Goal: Information Seeking & Learning: Learn about a topic

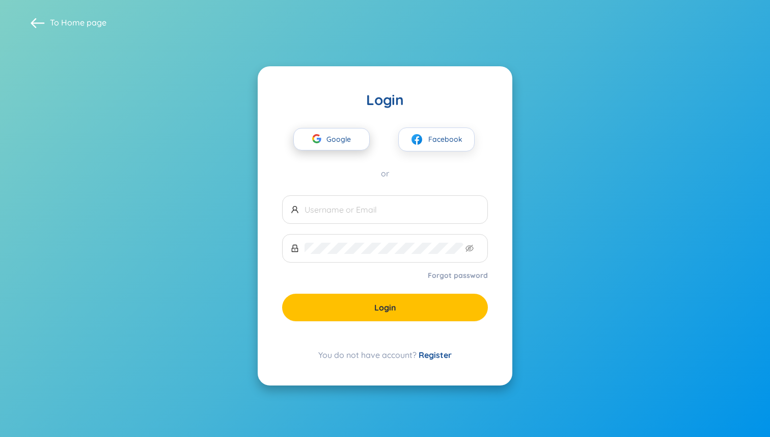
click at [337, 131] on span "Google" at bounding box center [342, 138] width 30 height 21
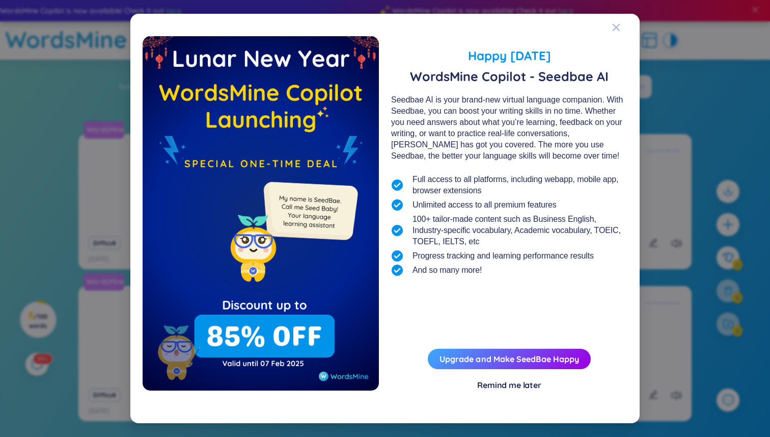
click at [526, 382] on div "Remind me later" at bounding box center [509, 384] width 64 height 11
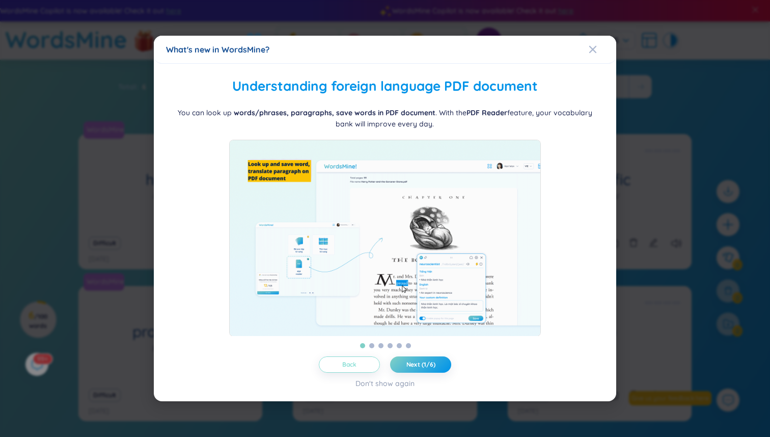
click at [358, 366] on button "Back" at bounding box center [349, 364] width 61 height 16
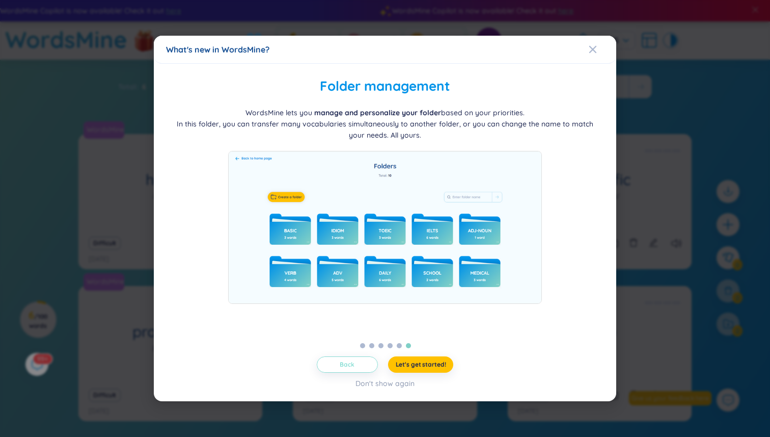
click at [358, 366] on button "Back" at bounding box center [347, 364] width 61 height 16
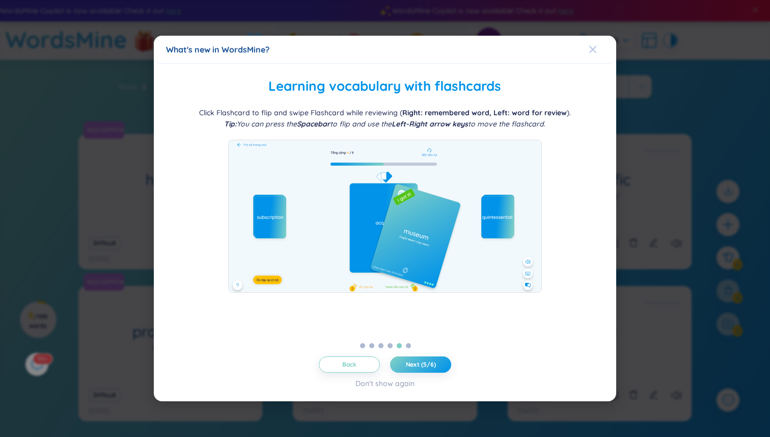
click at [600, 45] on span "Close" at bounding box center [603, 50] width 28 height 28
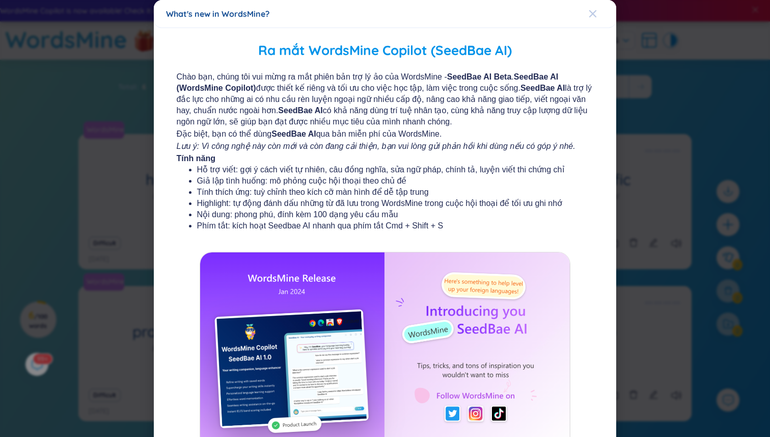
click at [594, 15] on icon "Close" at bounding box center [593, 14] width 8 height 8
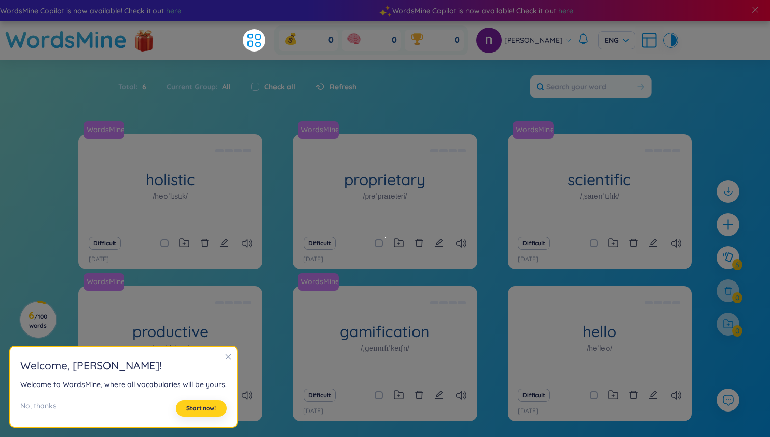
click at [187, 408] on span "Start now!" at bounding box center [202, 408] width 30 height 8
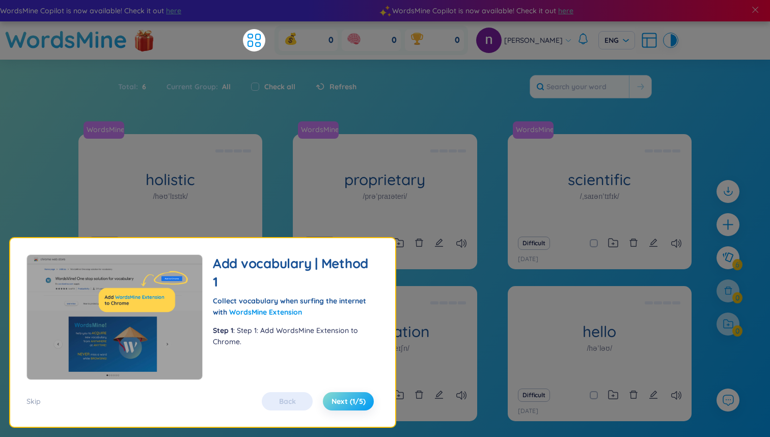
click at [343, 403] on span "Next (1/5)" at bounding box center [349, 401] width 34 height 10
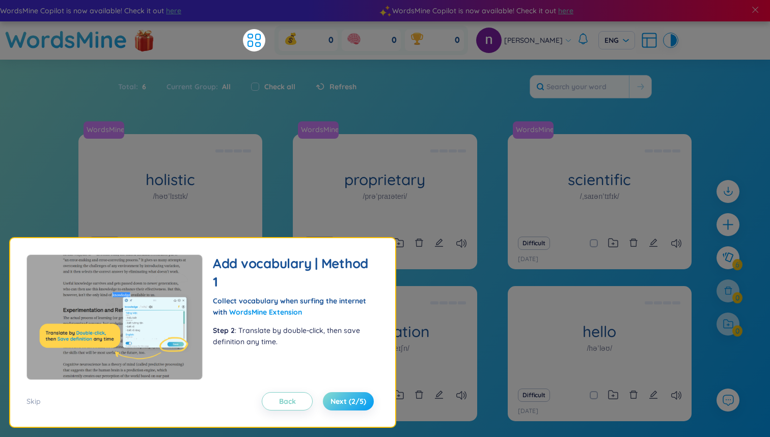
click at [349, 403] on span "Next (2/5)" at bounding box center [349, 401] width 36 height 10
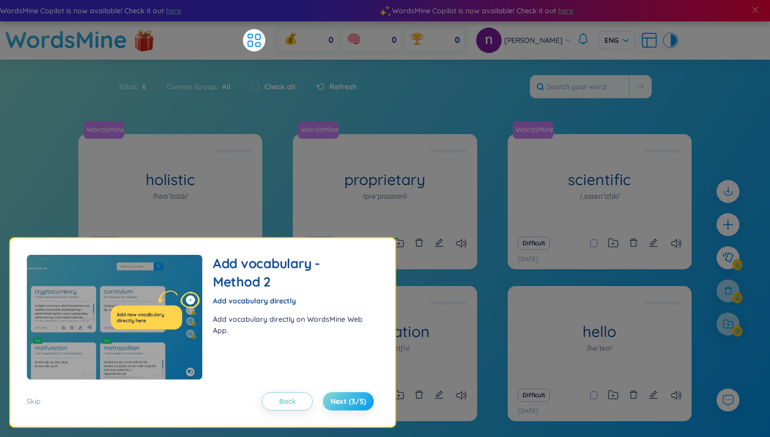
click at [349, 403] on span "Next (3/5)" at bounding box center [349, 401] width 36 height 10
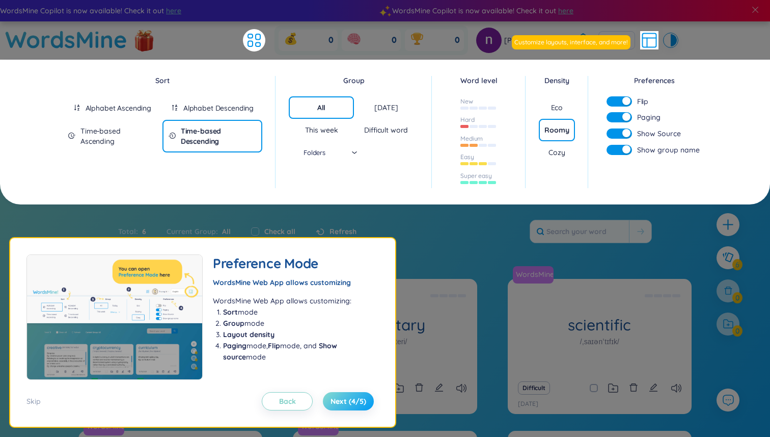
click at [349, 402] on span "Next (4/5)" at bounding box center [349, 401] width 36 height 10
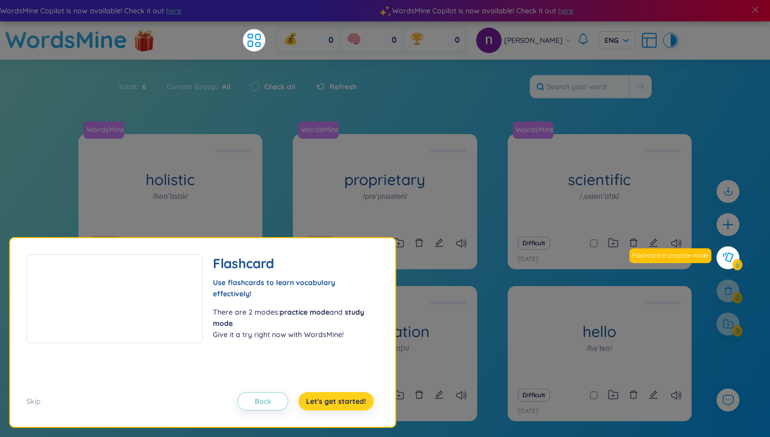
click at [349, 402] on span "Let's get started!" at bounding box center [336, 401] width 60 height 10
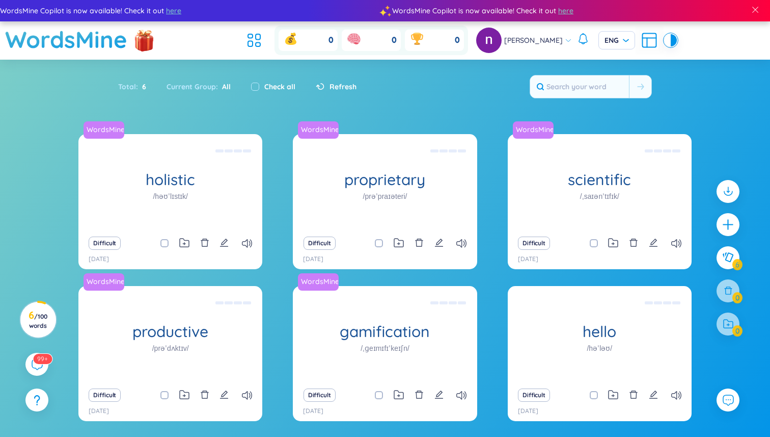
click at [134, 88] on div "Total : 6" at bounding box center [137, 86] width 38 height 21
click at [142, 88] on span "6" at bounding box center [142, 86] width 8 height 11
click at [330, 85] on span "Refresh" at bounding box center [343, 86] width 27 height 11
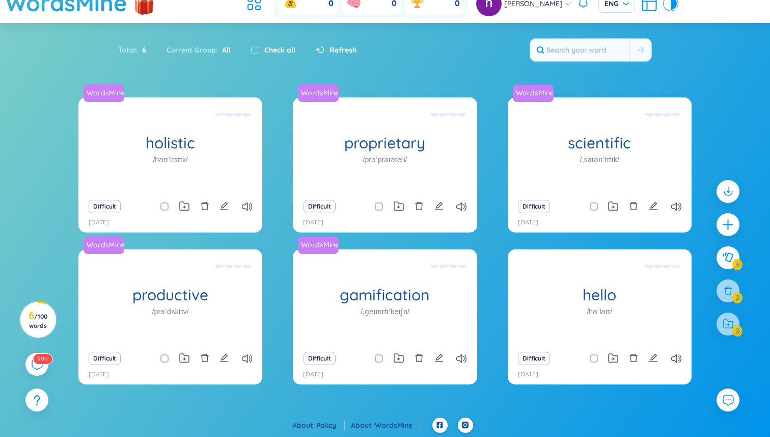
scroll to position [37, 0]
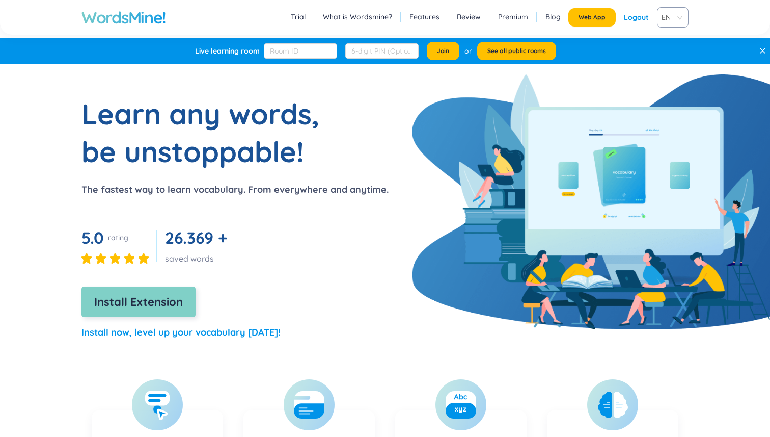
click at [0, 0] on div at bounding box center [0, 0] width 0 height 0
click at [153, 306] on span "Install Extension" at bounding box center [138, 302] width 89 height 18
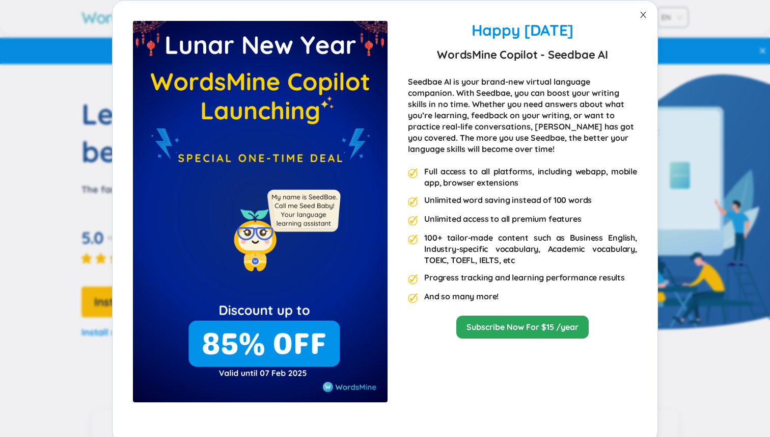
click at [644, 13] on icon "close" at bounding box center [644, 15] width 6 height 6
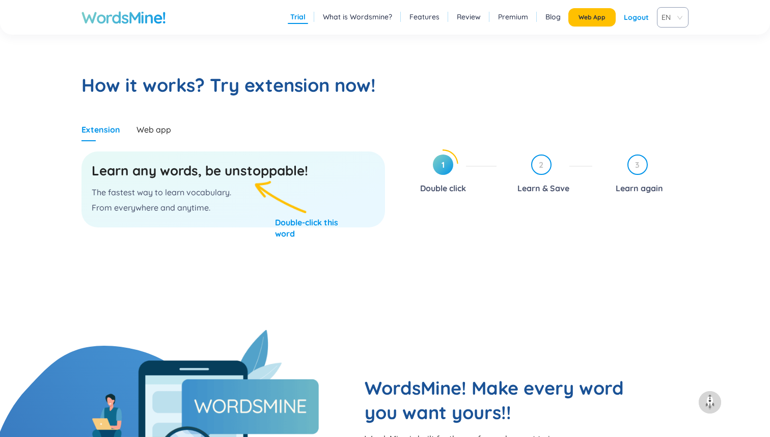
scroll to position [497, 0]
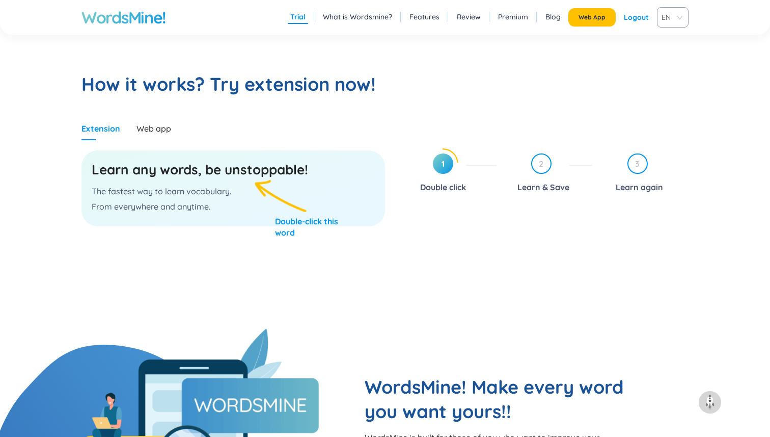
click at [256, 173] on h3 "Learn any words, be unstoppable!" at bounding box center [233, 170] width 283 height 18
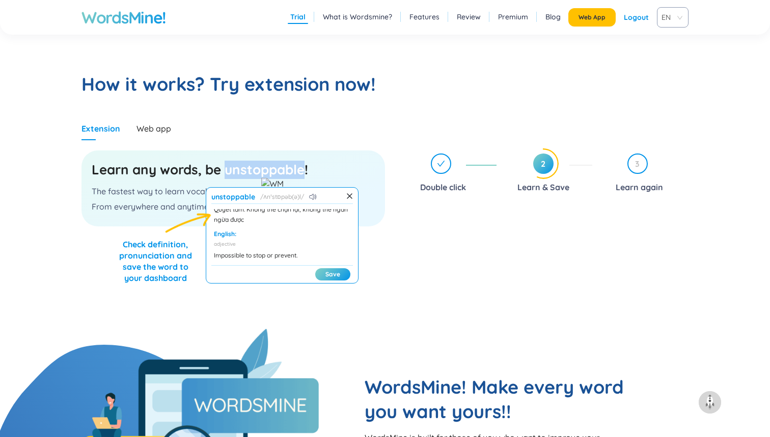
scroll to position [36, 0]
click at [336, 274] on button "Save" at bounding box center [332, 274] width 35 height 12
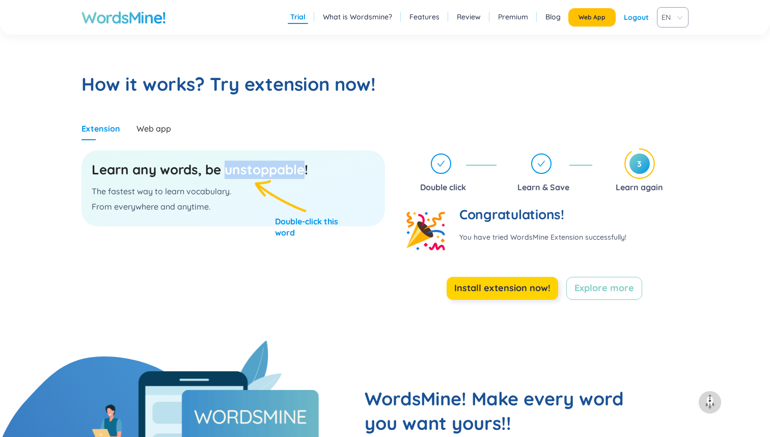
click at [530, 289] on span "Install extension now!" at bounding box center [503, 288] width 96 height 14
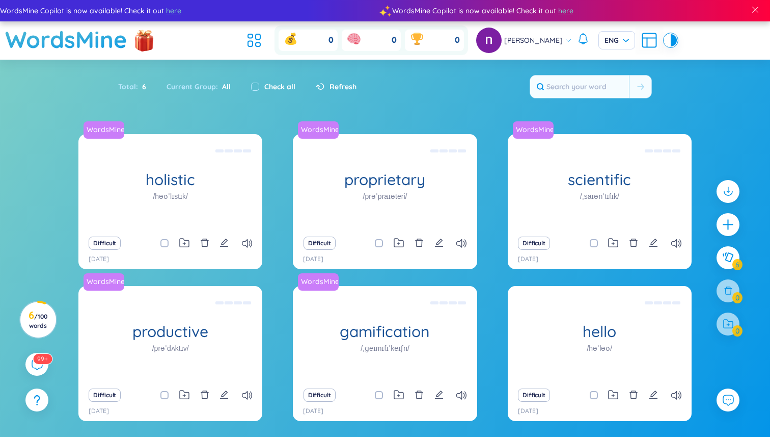
click at [183, 84] on div "Current Group : All" at bounding box center [198, 86] width 85 height 21
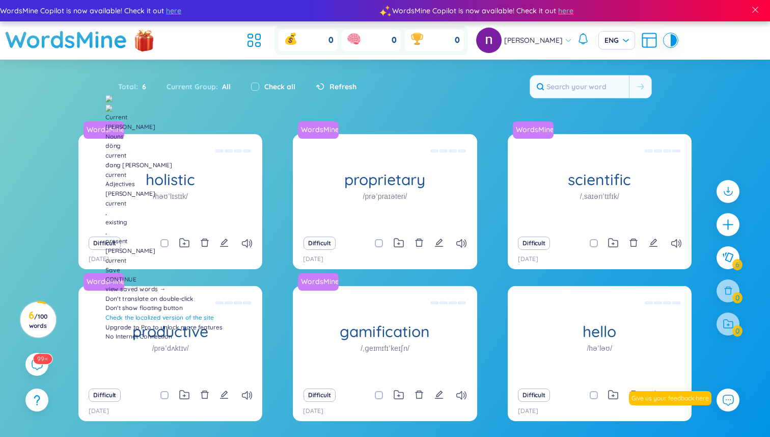
click at [203, 90] on div "Current Group : All" at bounding box center [198, 86] width 85 height 21
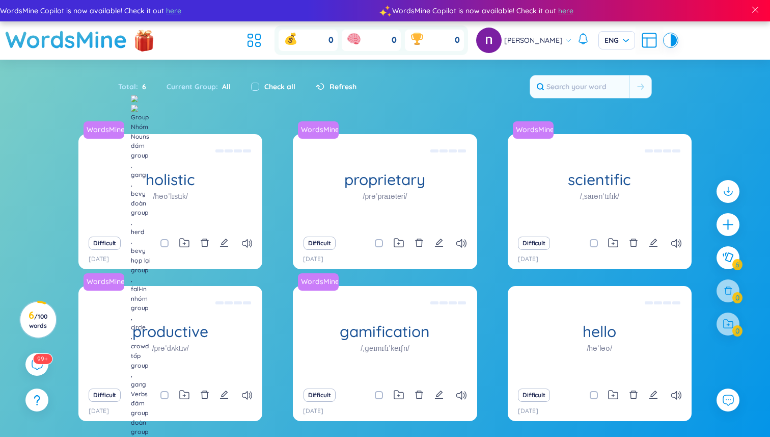
click at [360, 91] on div "Total : 6 Current Group : All Check all Refresh" at bounding box center [385, 92] width 636 height 44
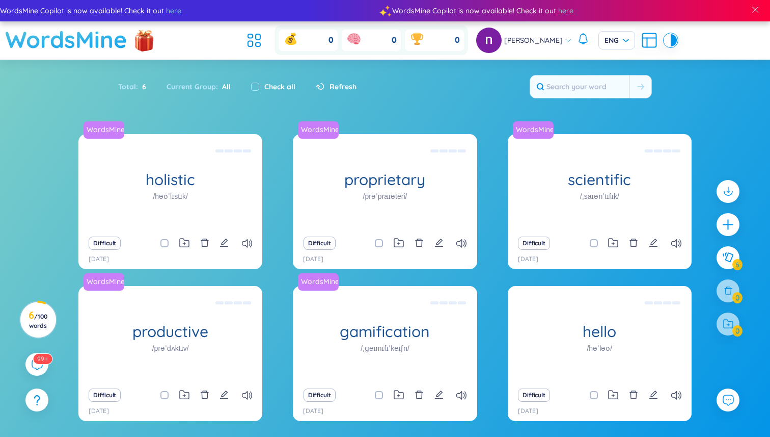
click at [78, 38] on h1 "WordsMine" at bounding box center [66, 39] width 122 height 36
click at [338, 87] on span "Refresh" at bounding box center [343, 86] width 27 height 11
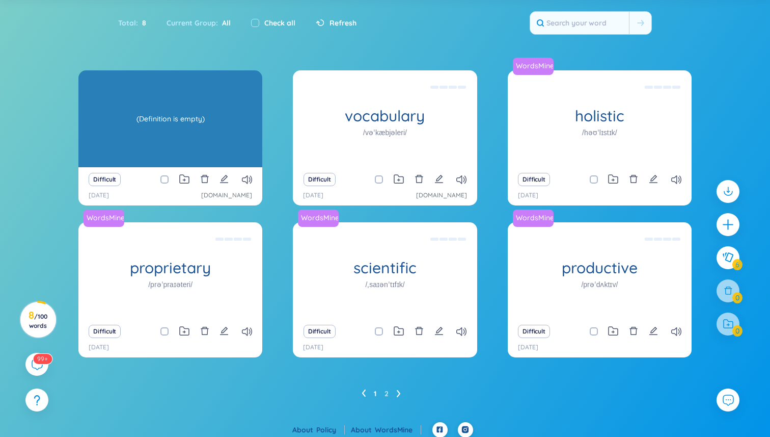
scroll to position [69, 0]
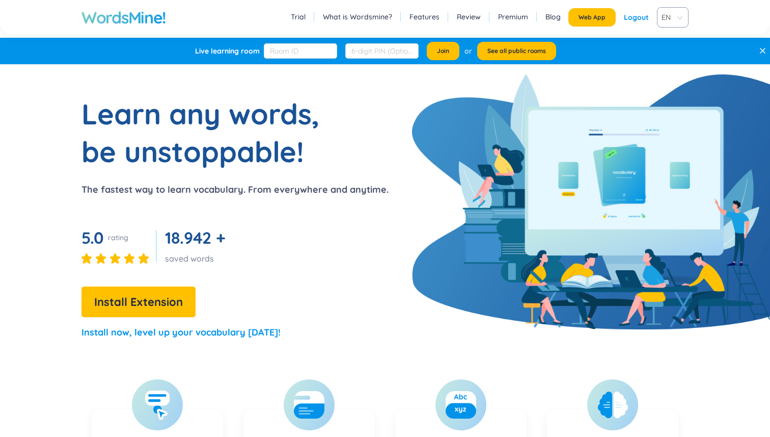
click at [213, 191] on p "The fastest way to learn vocabulary. From everywhere and anytime." at bounding box center [235, 189] width 307 height 14
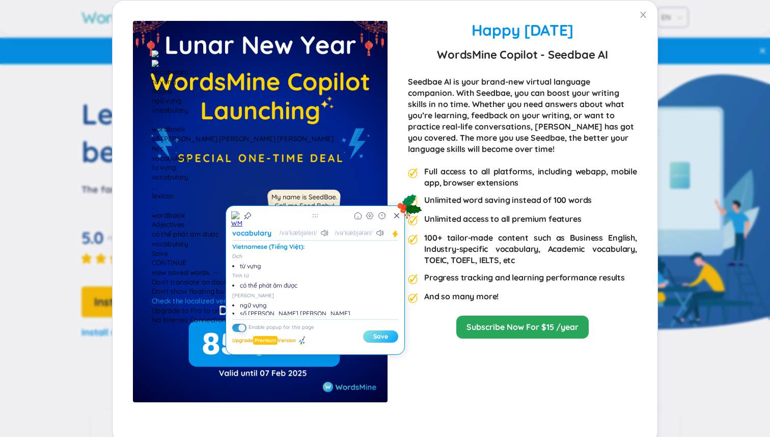
click at [376, 336] on button "Save" at bounding box center [380, 336] width 35 height 12
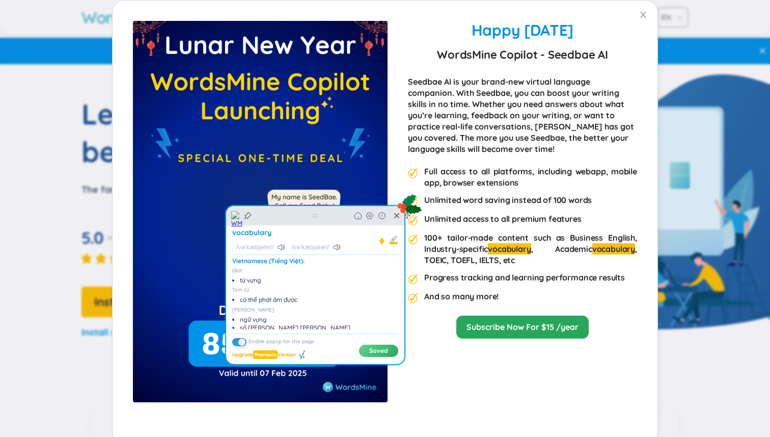
click at [397, 215] on icon at bounding box center [396, 215] width 5 height 5
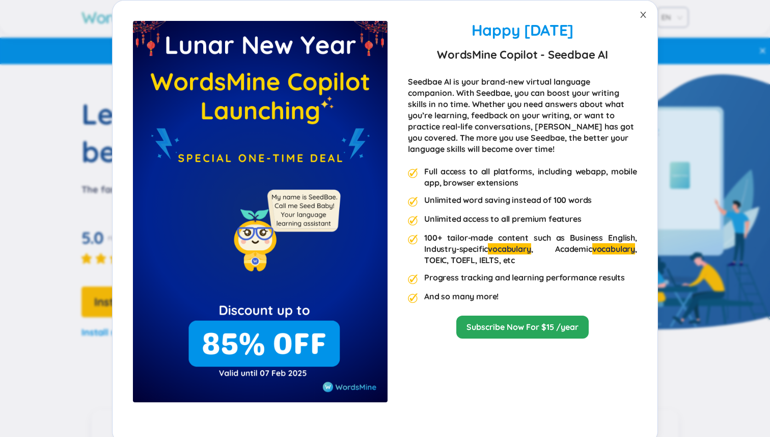
click at [645, 12] on icon "close" at bounding box center [644, 15] width 8 height 8
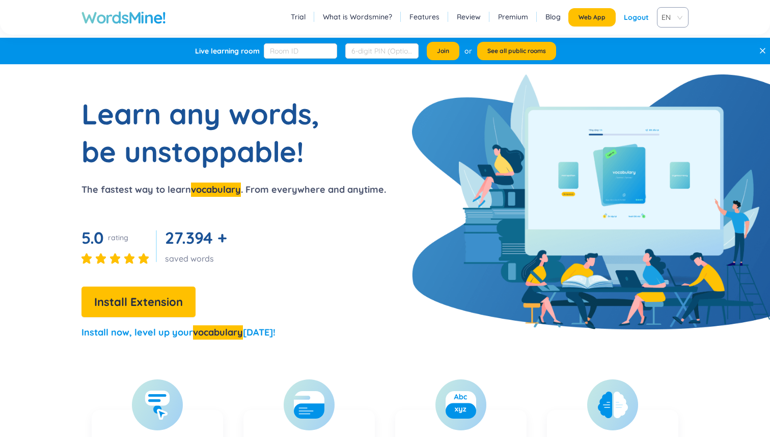
click at [256, 180] on div "Learn any words, be unstoppable! The fastest way to learn vocabulary . From eve…" at bounding box center [193, 222] width 386 height 254
click at [262, 190] on p "The fastest way to learn vocabulary . From everywhere and anytime." at bounding box center [234, 189] width 305 height 14
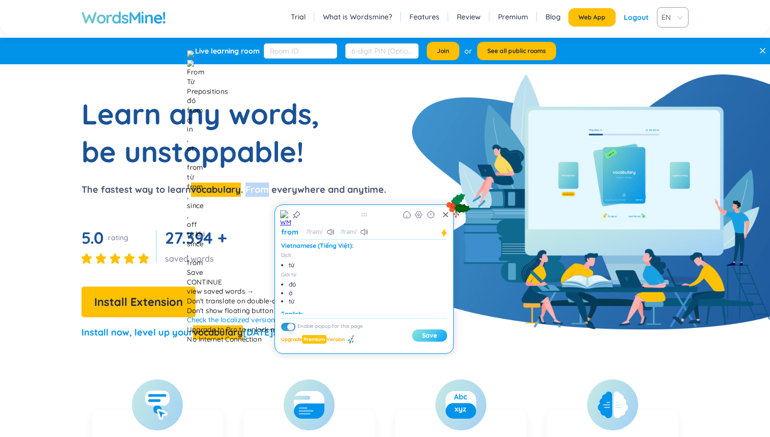
click at [420, 336] on button "Save" at bounding box center [429, 335] width 35 height 12
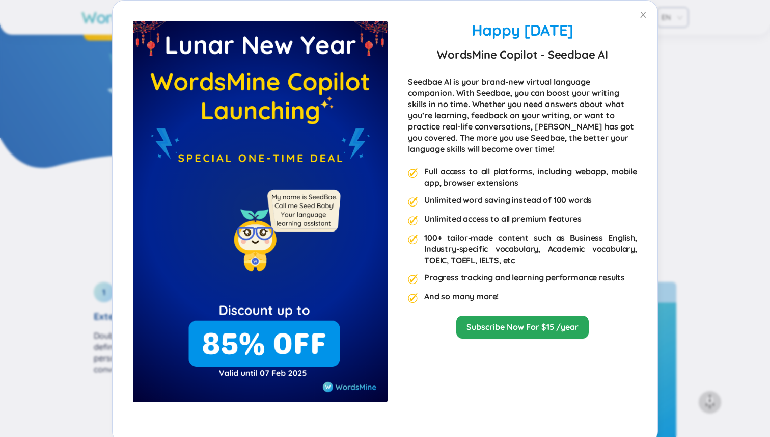
scroll to position [7, 0]
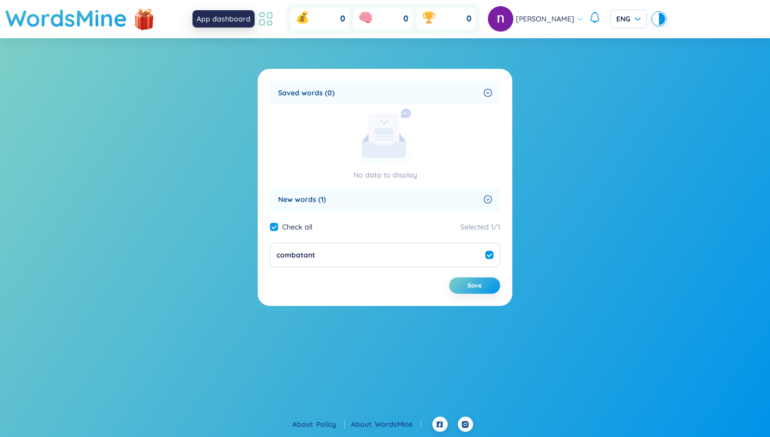
click at [275, 16] on icon at bounding box center [266, 19] width 18 height 18
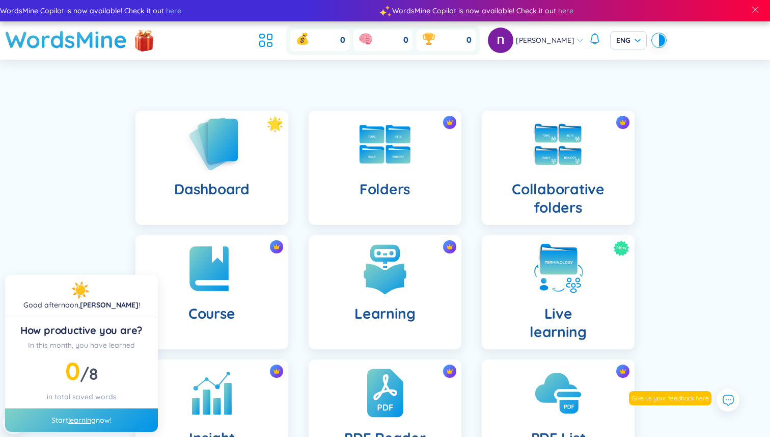
click at [228, 191] on h4 "Dashboard" at bounding box center [211, 189] width 75 height 18
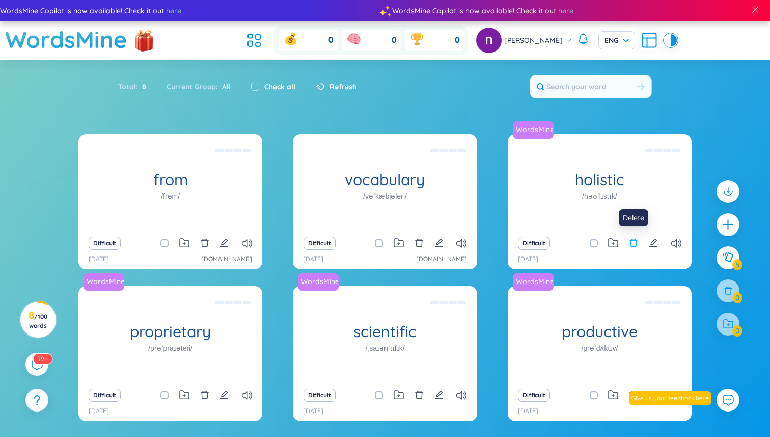
click at [635, 246] on icon "delete" at bounding box center [634, 242] width 8 height 8
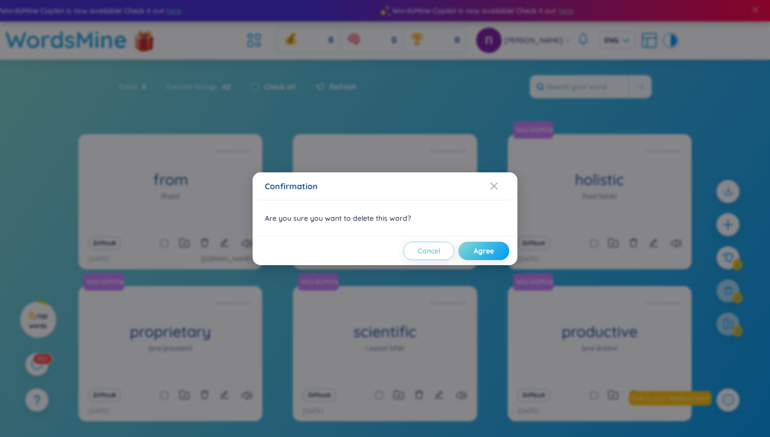
click at [487, 246] on span "Agree" at bounding box center [484, 251] width 20 height 10
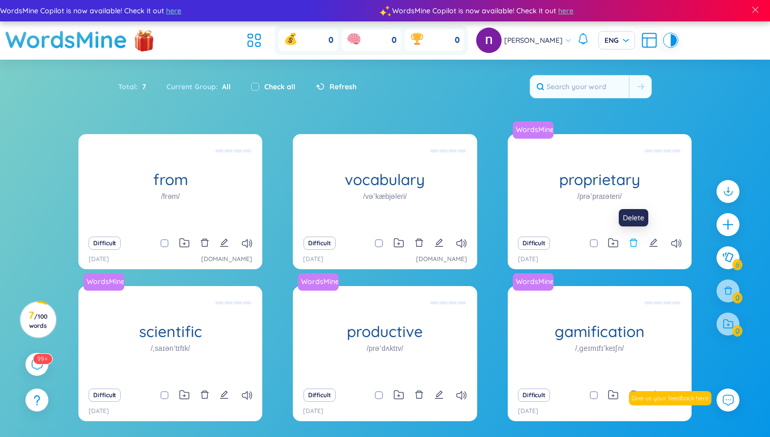
click at [633, 244] on icon "delete" at bounding box center [633, 242] width 9 height 9
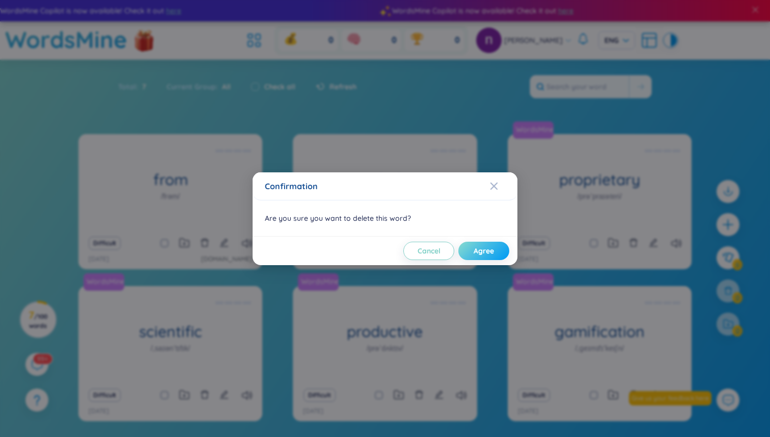
click at [487, 249] on span "Agree" at bounding box center [484, 251] width 20 height 10
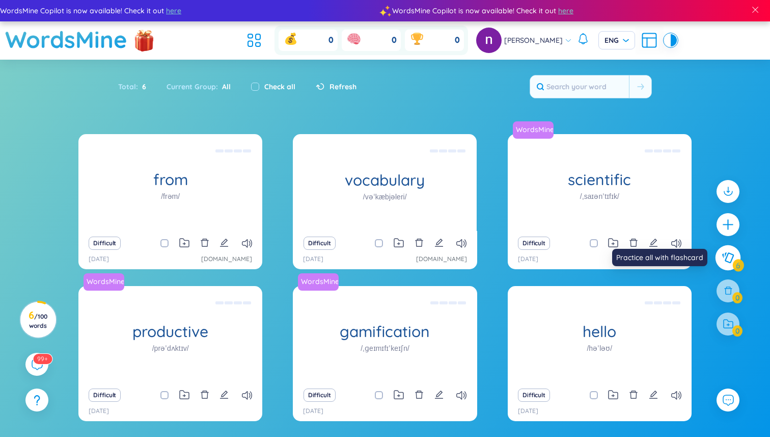
click at [731, 262] on icon at bounding box center [728, 257] width 12 height 11
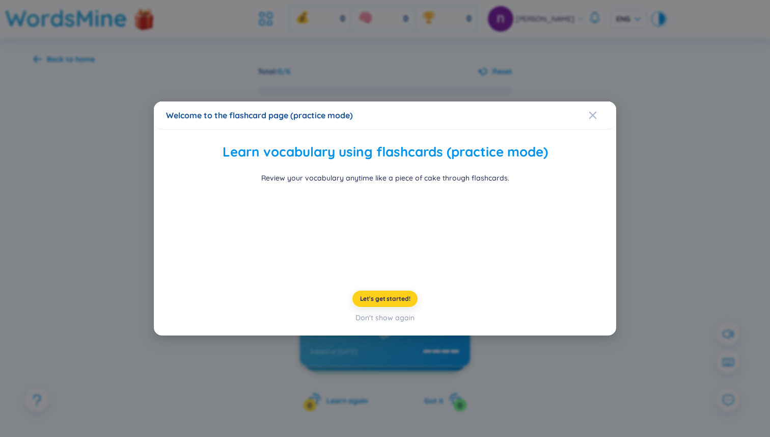
click at [388, 303] on span "Let's get started!" at bounding box center [385, 299] width 50 height 8
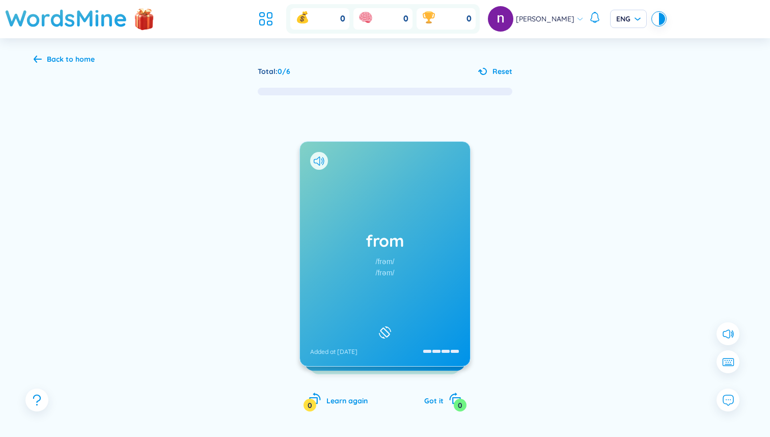
click at [388, 257] on div "/frəm/" at bounding box center [385, 261] width 19 height 11
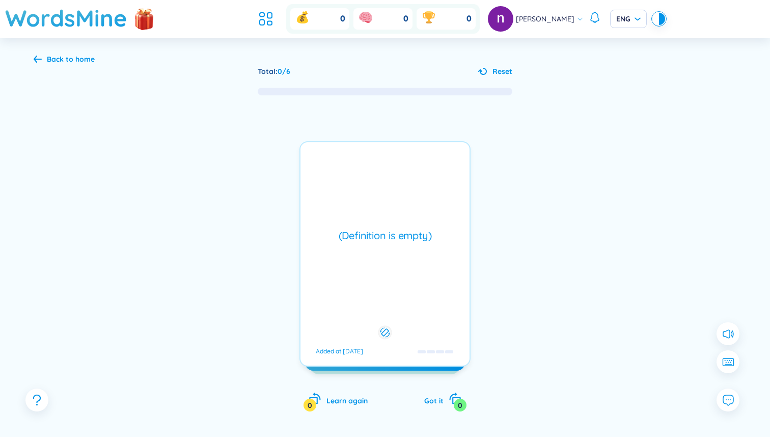
click at [388, 257] on div "(Definition is empty) Added at 14/9/2025" at bounding box center [385, 253] width 171 height 225
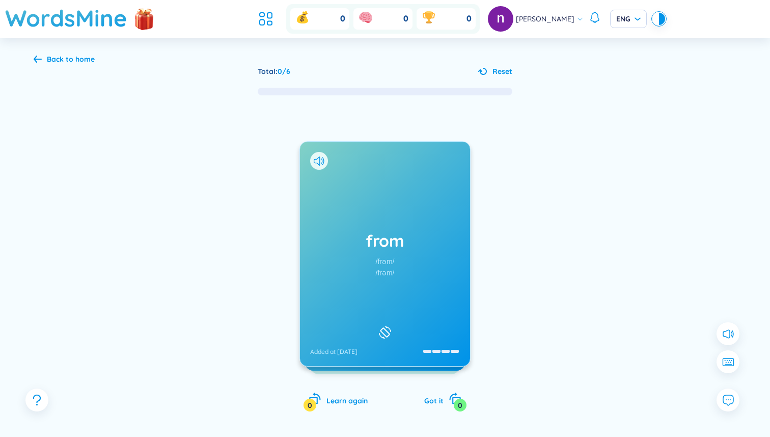
click at [388, 269] on div "/frəm/" at bounding box center [385, 272] width 19 height 11
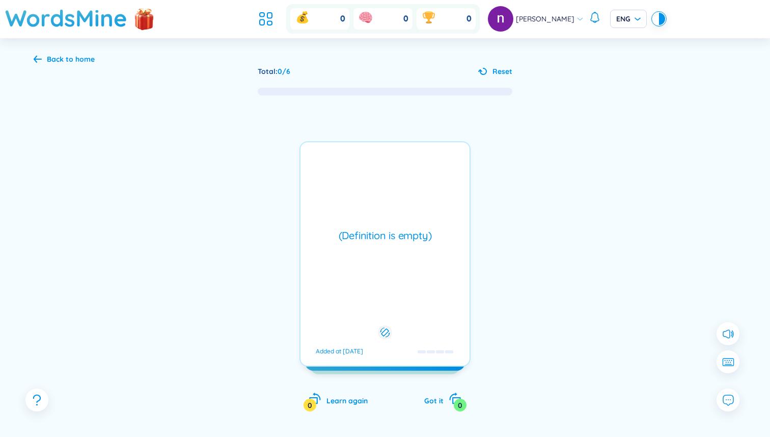
click at [388, 269] on div "(Definition is empty) Added at 14/9/2025" at bounding box center [385, 253] width 171 height 225
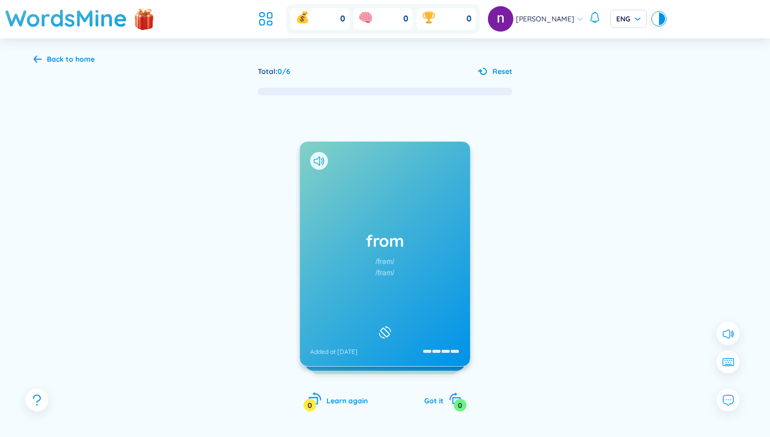
click at [340, 399] on span "Learn again" at bounding box center [347, 400] width 41 height 9
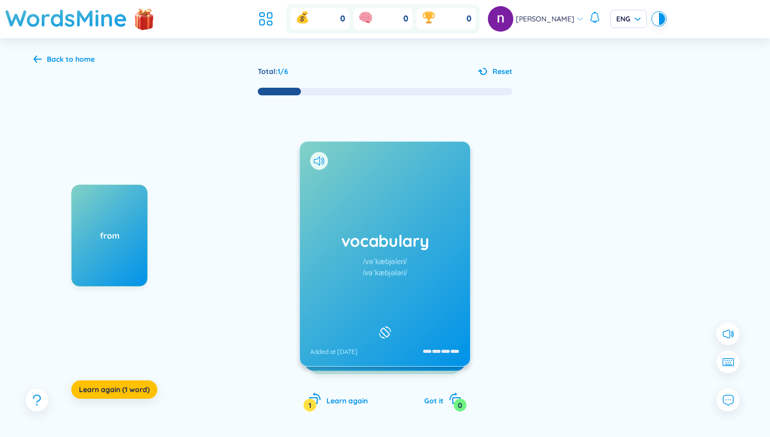
click at [411, 262] on div "vocabulary /vəˈkæbjəleri/ /vəˈkæbjələri/ Added at 14/9/2025" at bounding box center [385, 254] width 170 height 224
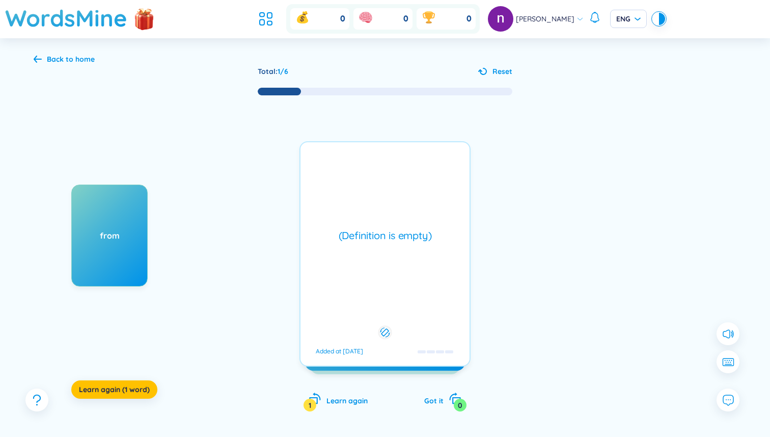
click at [411, 262] on div "(Definition is empty) Added at 14/9/2025" at bounding box center [385, 253] width 171 height 225
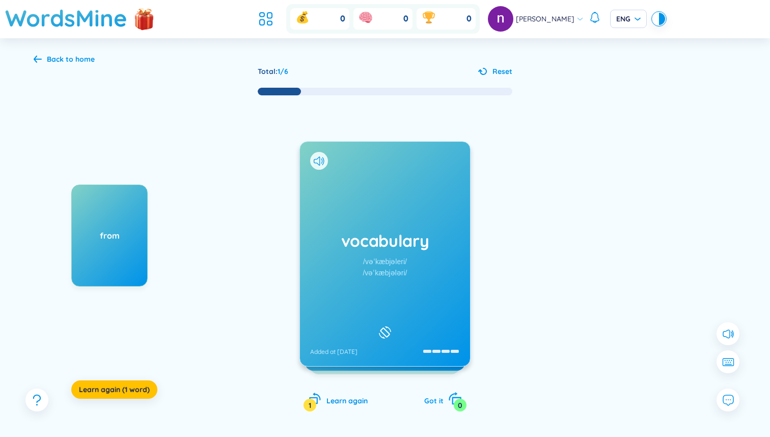
click at [433, 405] on div "Got it 0" at bounding box center [442, 399] width 37 height 14
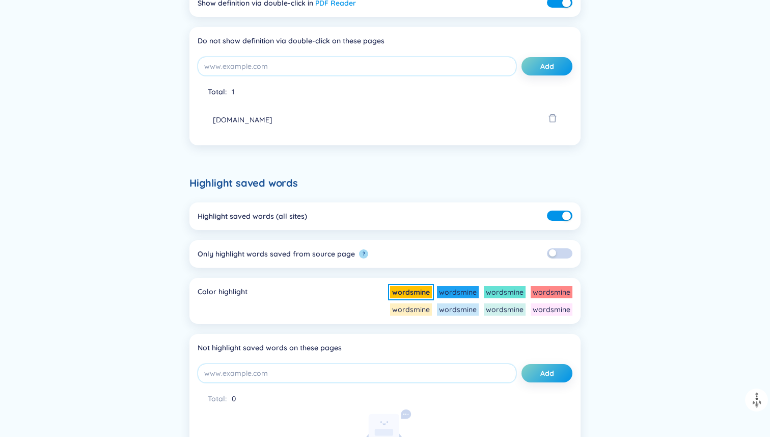
scroll to position [341, 0]
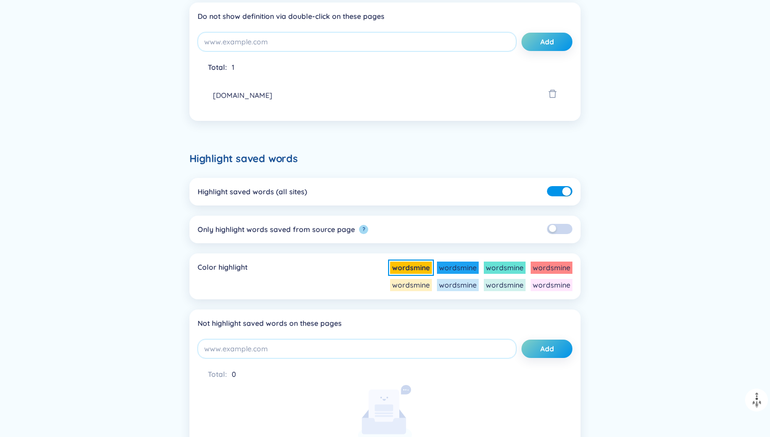
click at [562, 230] on button "button" at bounding box center [559, 229] width 25 height 10
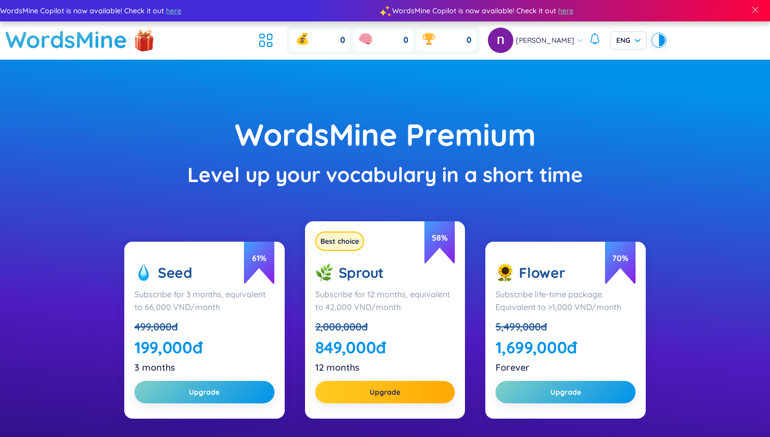
click at [164, 371] on div "3 months" at bounding box center [205, 367] width 140 height 14
click at [335, 292] on div "Subscribe for 12 months, equivalent to 42,000 VND/month" at bounding box center [385, 300] width 140 height 25
click at [332, 300] on div "Subscribe for 12 months, equivalent to 42,000 VND/month" at bounding box center [385, 300] width 140 height 25
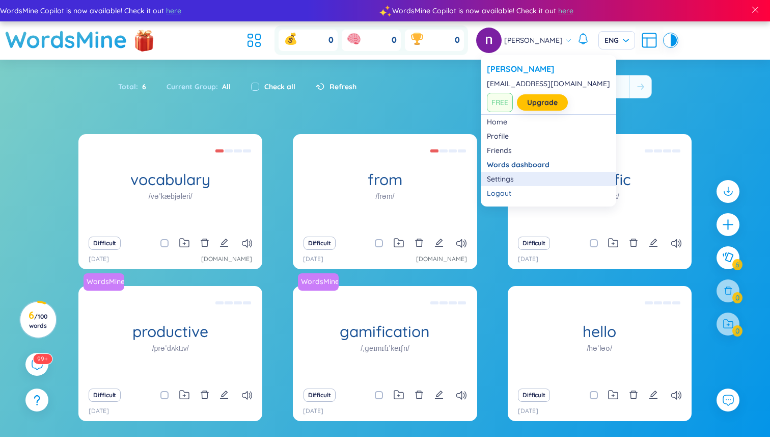
click at [497, 177] on link "Settings" at bounding box center [548, 179] width 123 height 10
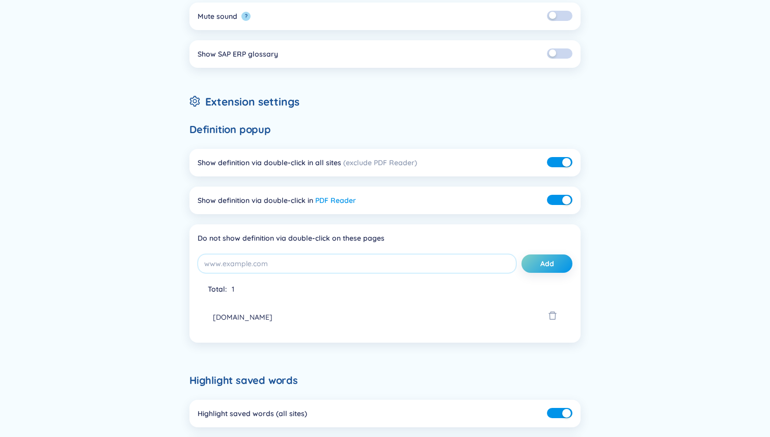
scroll to position [146, 0]
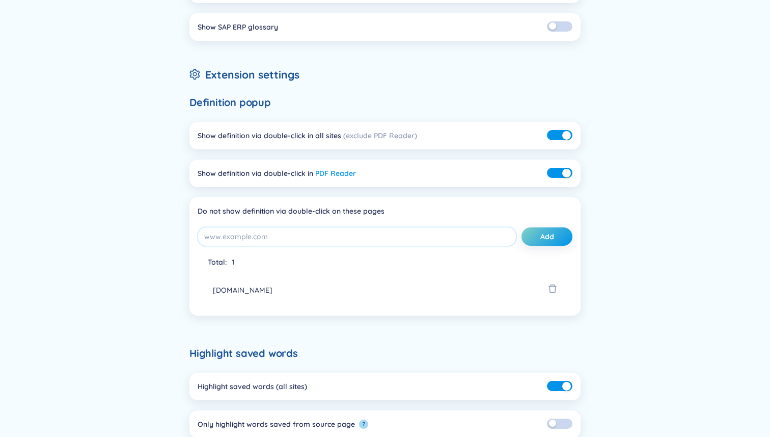
click at [256, 211] on div "Do not show definition via double-click on these pages" at bounding box center [385, 210] width 375 height 11
click at [349, 207] on div "Do not show definition via double-click on these pages" at bounding box center [385, 210] width 375 height 11
click at [363, 209] on div "Do not show definition via double-click on these pages" at bounding box center [385, 210] width 375 height 11
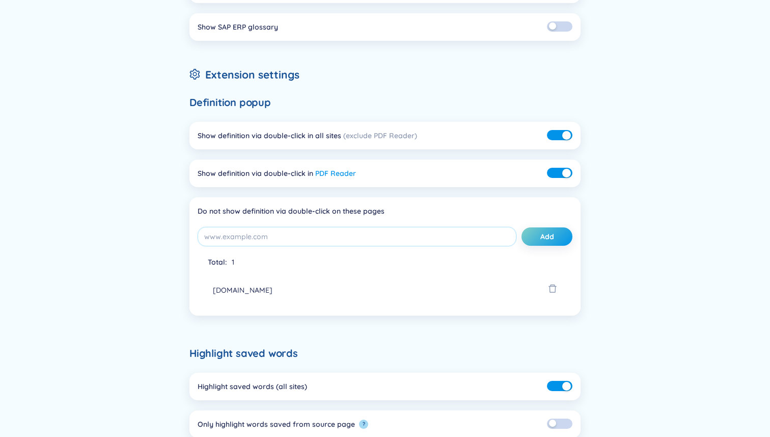
click at [363, 209] on div "Do not show definition via double-click on these pages" at bounding box center [385, 210] width 375 height 11
click at [371, 209] on div "Do not show definition via double-click on these pages" at bounding box center [385, 210] width 375 height 11
click at [324, 242] on input "string" at bounding box center [357, 236] width 319 height 19
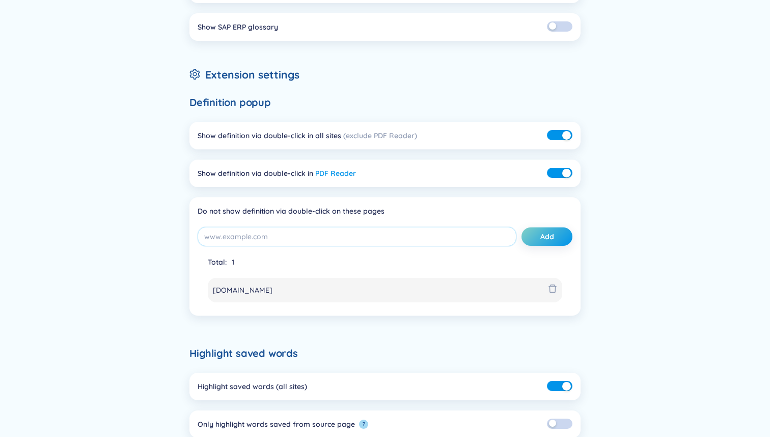
click at [554, 291] on icon "delete" at bounding box center [552, 288] width 9 height 9
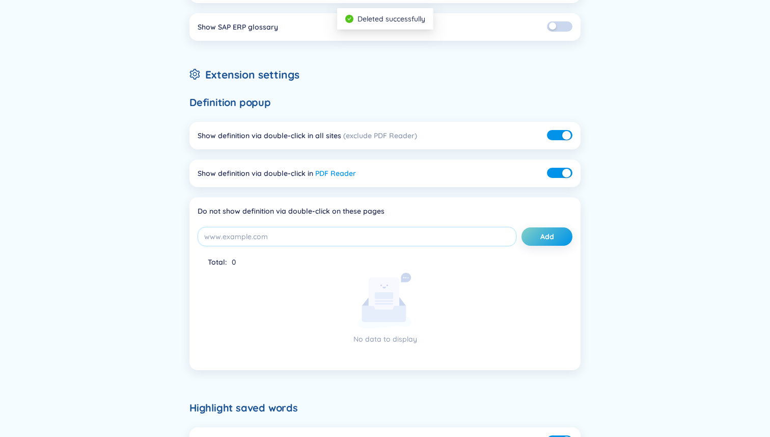
click at [338, 212] on div "Do not show definition via double-click on these pages" at bounding box center [385, 210] width 375 height 11
click at [353, 211] on div "Do not show definition via double-click on these pages" at bounding box center [385, 210] width 375 height 11
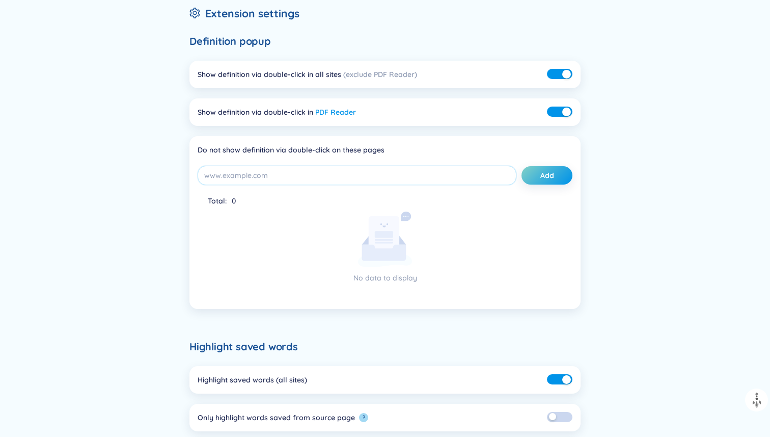
scroll to position [130, 0]
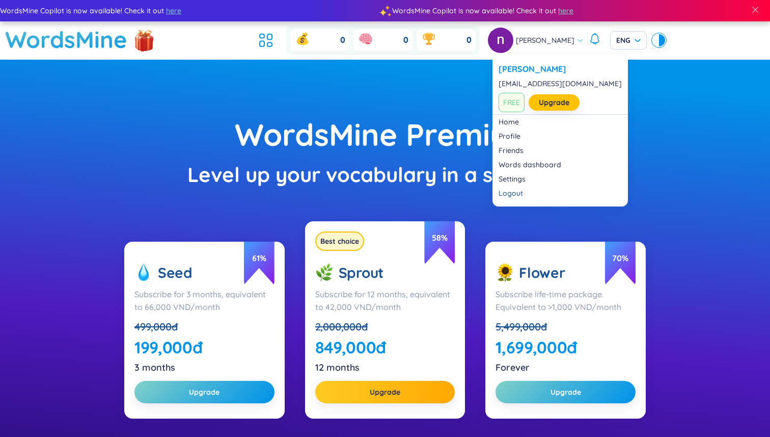
click at [552, 36] on span "[PERSON_NAME]" at bounding box center [545, 40] width 59 height 11
click at [514, 194] on div "Logout" at bounding box center [560, 193] width 123 height 10
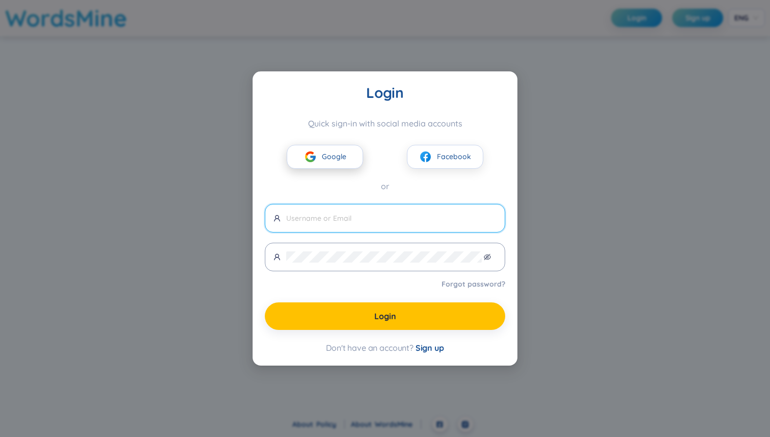
click at [331, 167] on button "Google" at bounding box center [325, 157] width 76 height 24
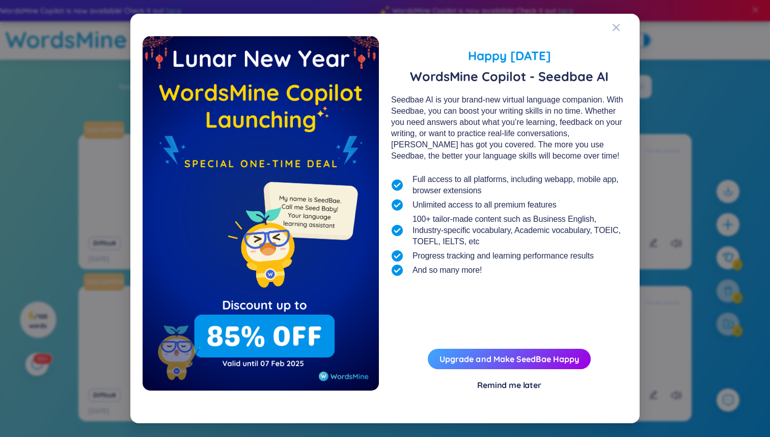
click at [494, 392] on div "Happy Lunar New Year 2025 WordsMine Copilot - Seedbae AI Seedbae AI is your bra…" at bounding box center [385, 223] width 485 height 374
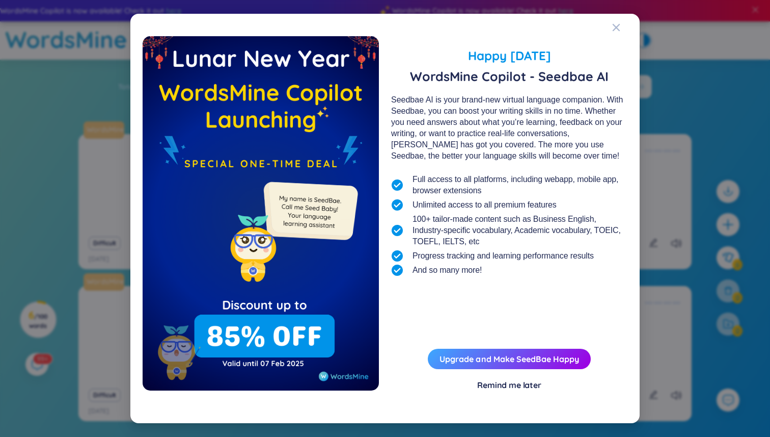
click at [494, 383] on div "Remind me later" at bounding box center [509, 384] width 64 height 11
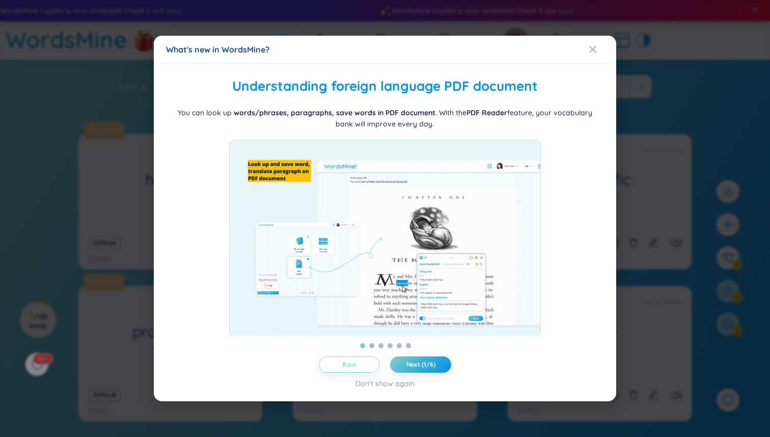
click at [361, 371] on button "Back" at bounding box center [349, 364] width 61 height 16
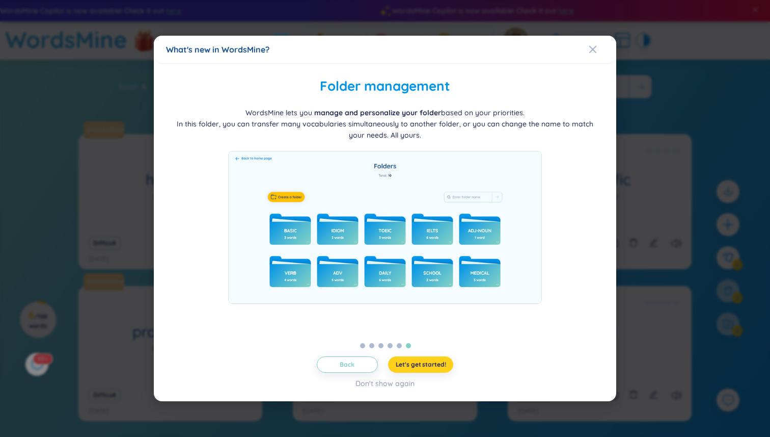
click at [413, 367] on span "Let's get started!" at bounding box center [421, 364] width 50 height 8
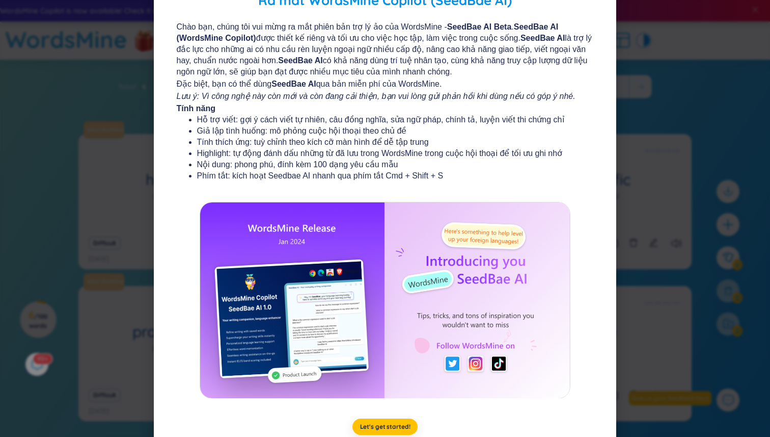
scroll to position [78, 0]
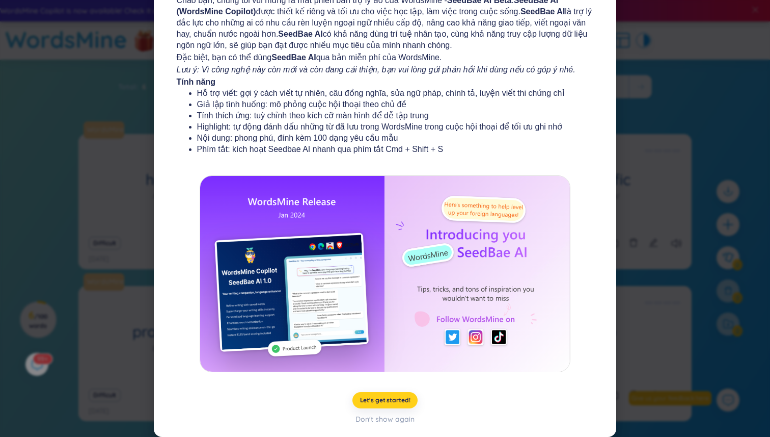
click at [395, 398] on span "Let's get started!" at bounding box center [385, 400] width 50 height 8
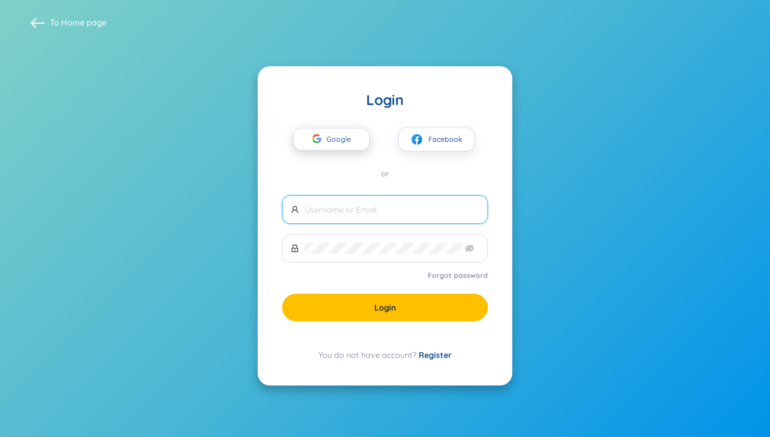
click at [348, 140] on span "Google" at bounding box center [342, 138] width 30 height 21
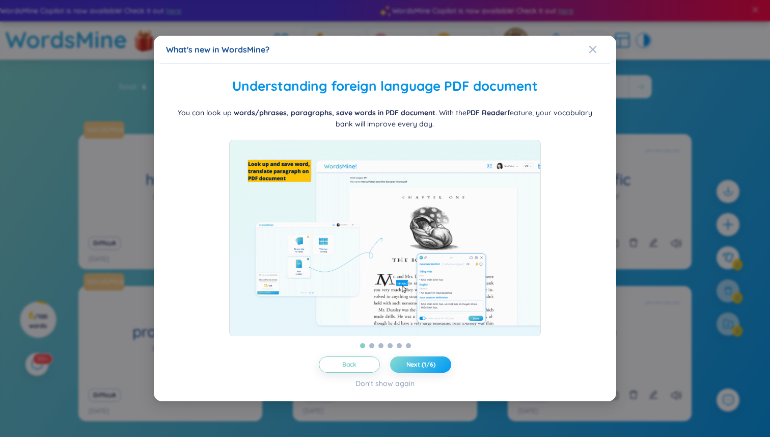
click at [418, 368] on span "Next (1/6)" at bounding box center [421, 364] width 29 height 8
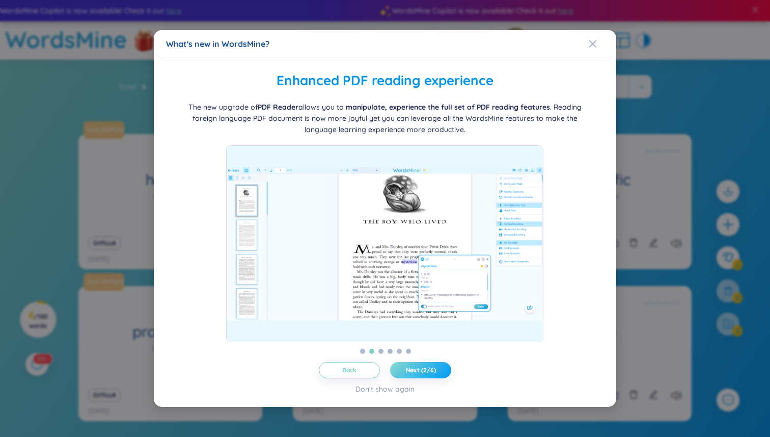
click at [418, 368] on span "Next (2/6)" at bounding box center [421, 370] width 30 height 8
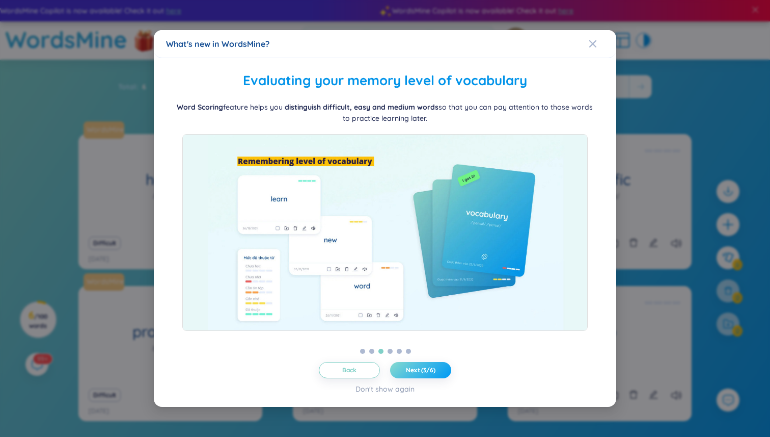
click at [418, 368] on span "Next (3/6)" at bounding box center [421, 370] width 30 height 8
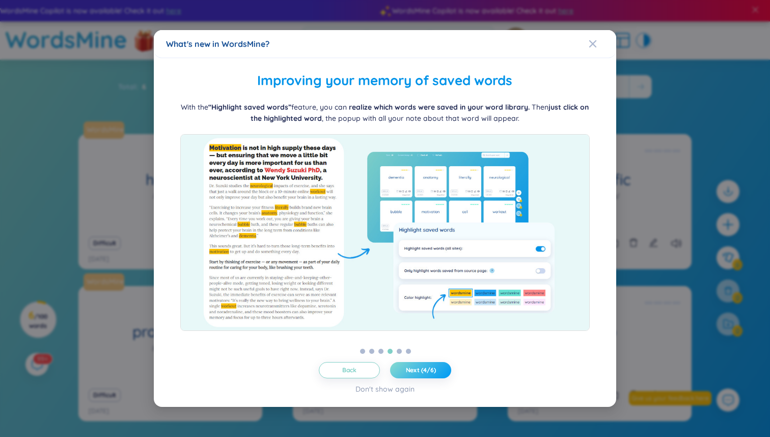
click at [418, 368] on span "Next (4/6)" at bounding box center [421, 370] width 30 height 8
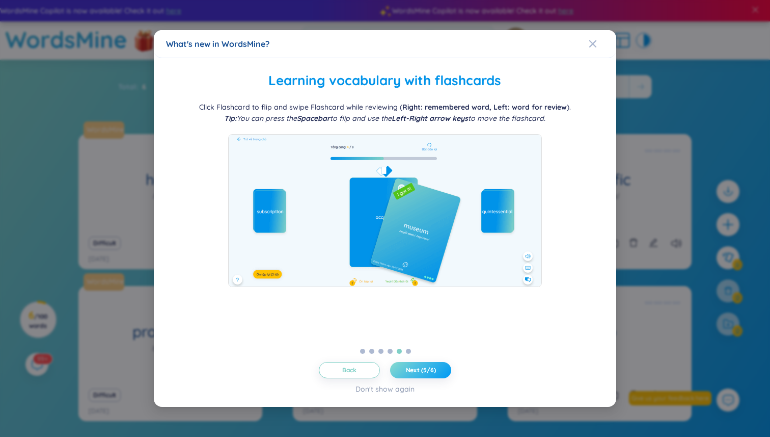
click at [418, 368] on span "Next (5/6)" at bounding box center [421, 370] width 30 height 8
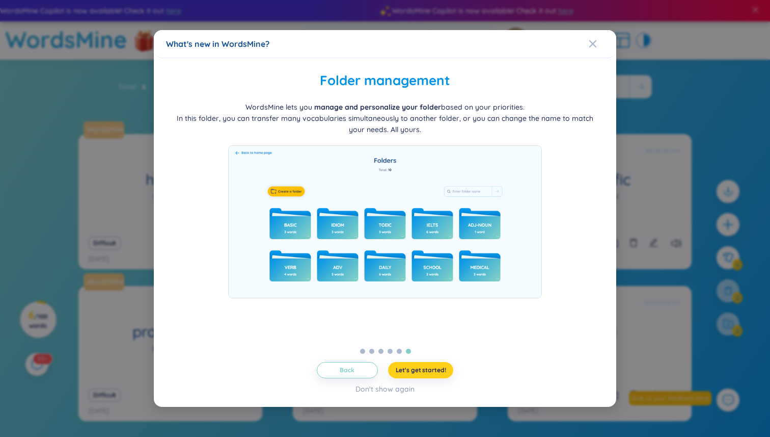
click at [418, 368] on span "Let's get started!" at bounding box center [421, 370] width 50 height 8
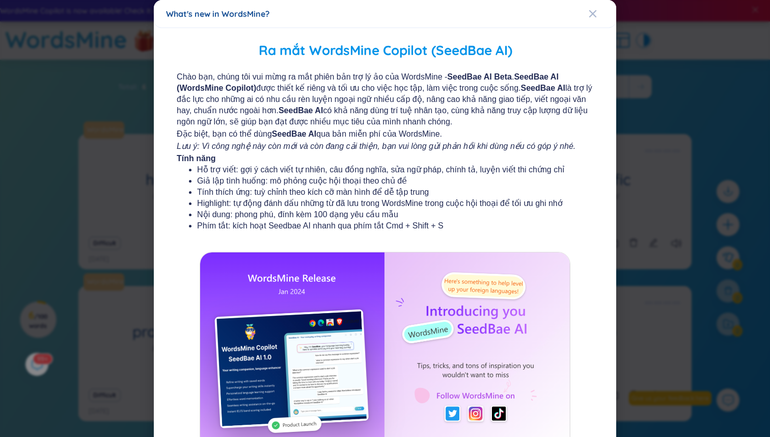
scroll to position [78, 0]
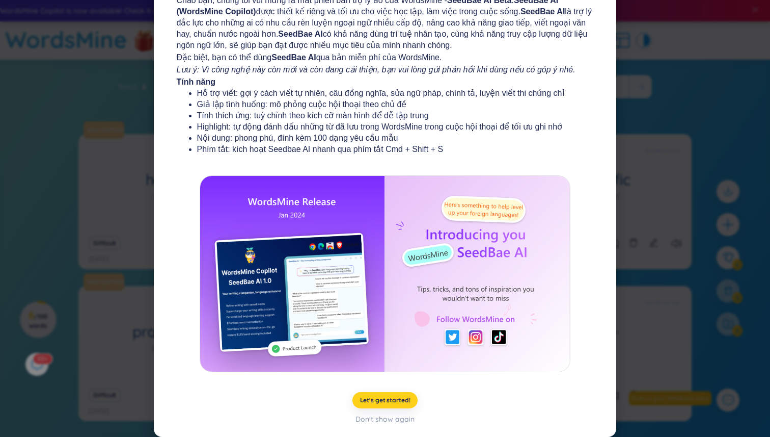
click at [385, 401] on span "Let's get started!" at bounding box center [385, 400] width 50 height 8
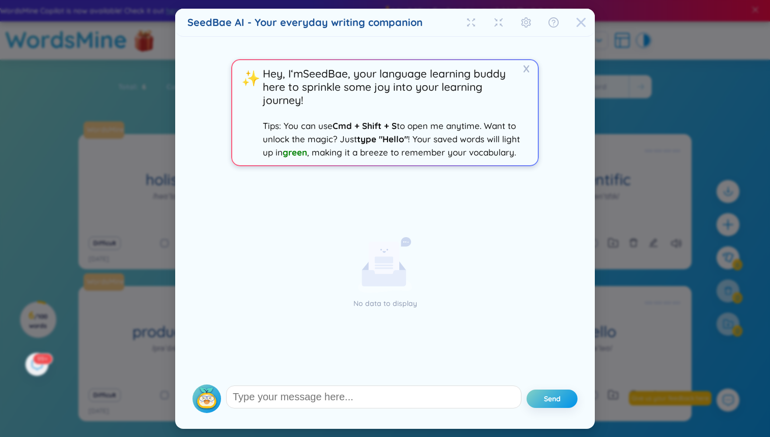
click at [581, 26] on icon "Close" at bounding box center [581, 22] width 10 height 10
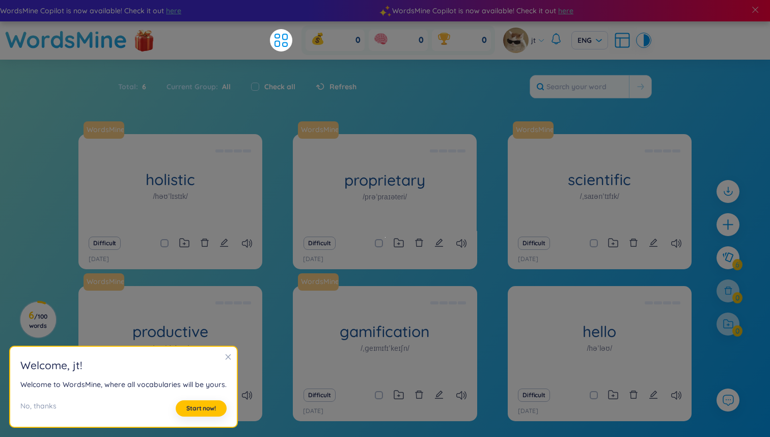
click at [225, 356] on icon "close" at bounding box center [228, 356] width 7 height 7
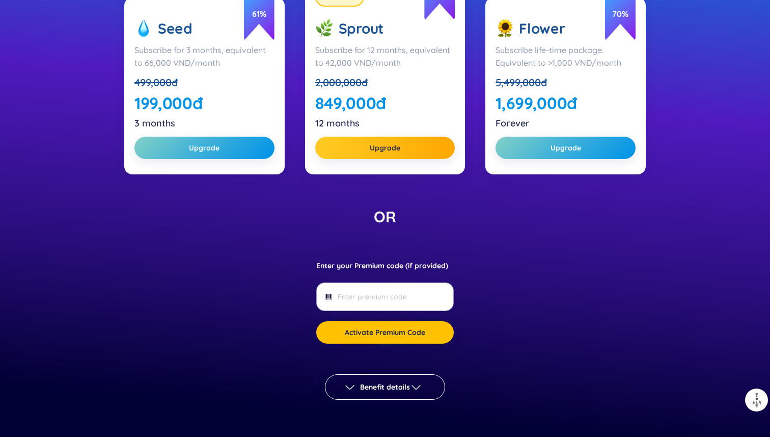
scroll to position [253, 0]
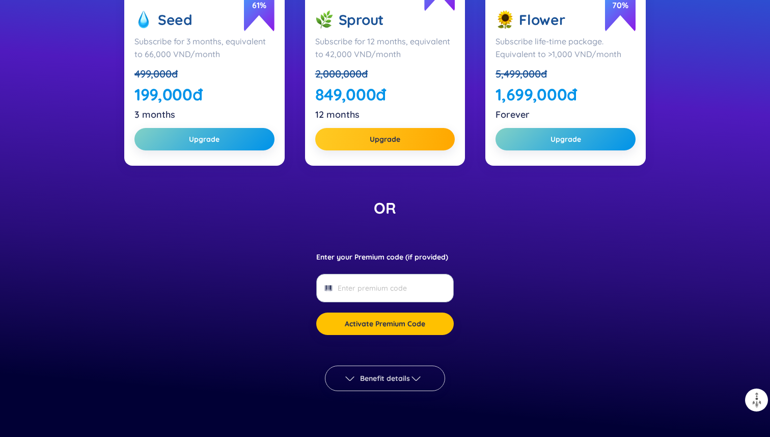
click at [383, 380] on span "Benefit details" at bounding box center [385, 378] width 50 height 10
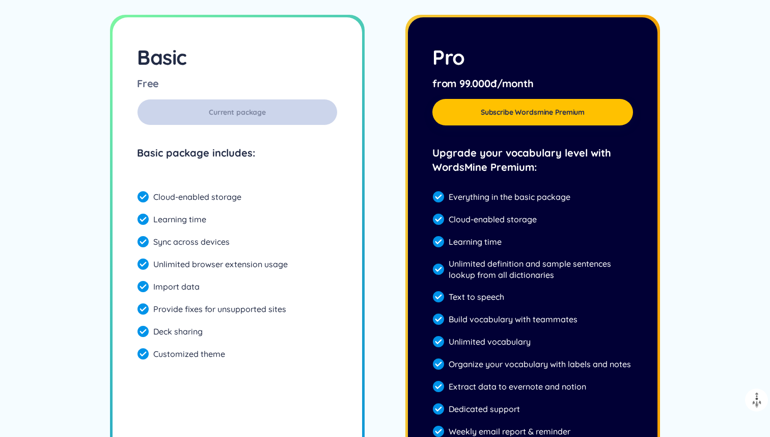
scroll to position [2809, 0]
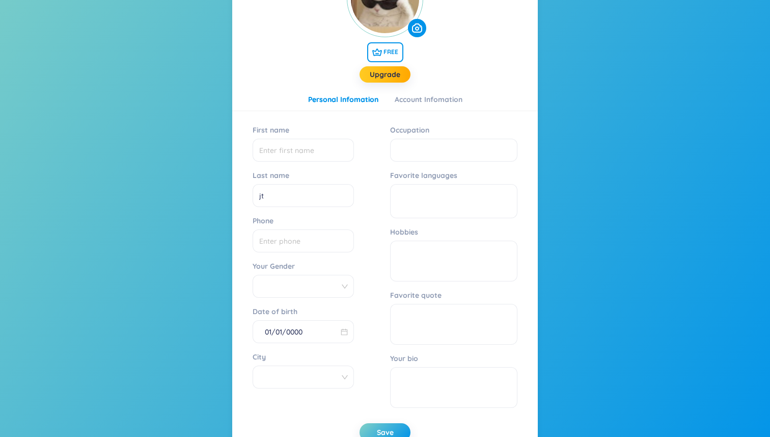
scroll to position [197, 0]
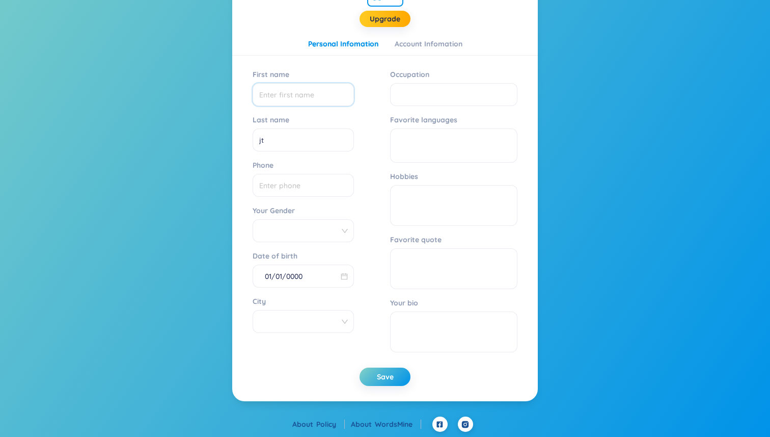
click at [282, 92] on input "First name" at bounding box center [303, 94] width 101 height 23
type input "khanh"
click at [403, 101] on input "Occupation" at bounding box center [453, 94] width 127 height 23
click at [436, 135] on div at bounding box center [454, 145] width 114 height 23
type input "no"
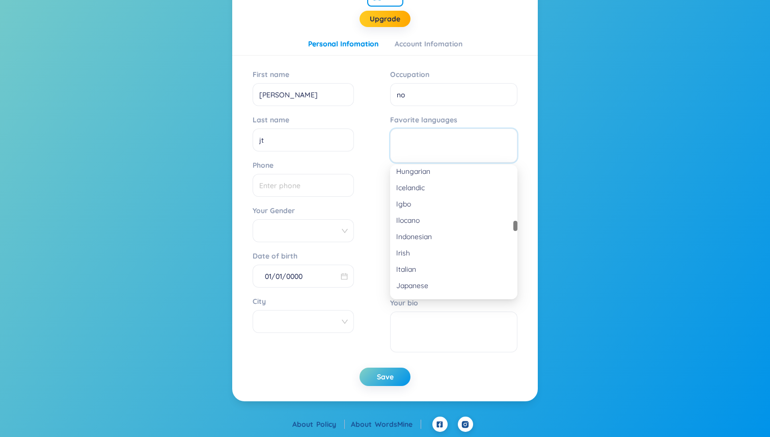
scroll to position [0, 0]
type input "vi"
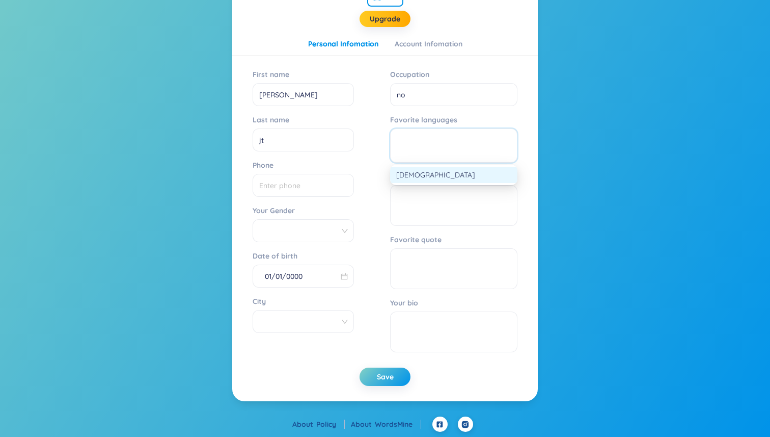
click at [413, 173] on div "Vietnamese" at bounding box center [453, 174] width 115 height 11
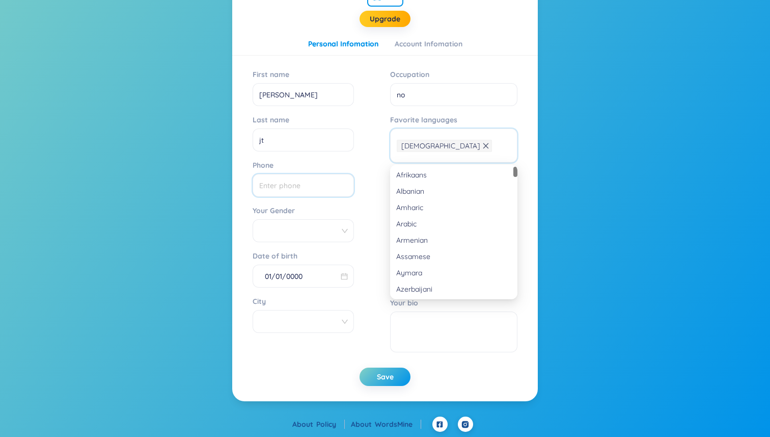
click at [314, 188] on input "Phone" at bounding box center [303, 185] width 101 height 23
click at [379, 381] on span "Save" at bounding box center [385, 376] width 17 height 10
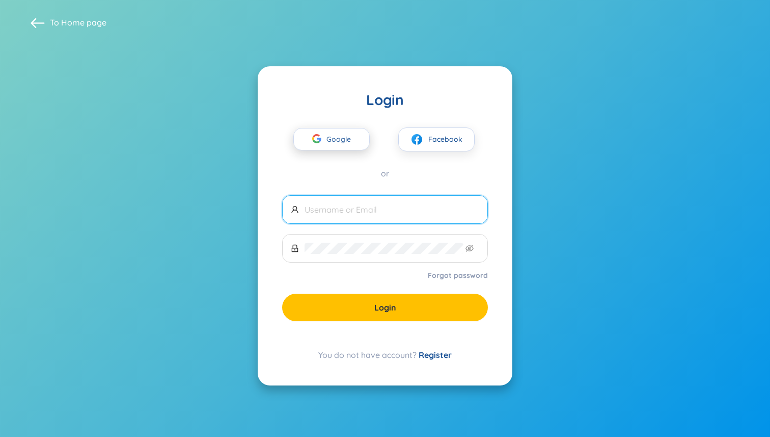
click at [347, 144] on span "Google" at bounding box center [342, 138] width 30 height 21
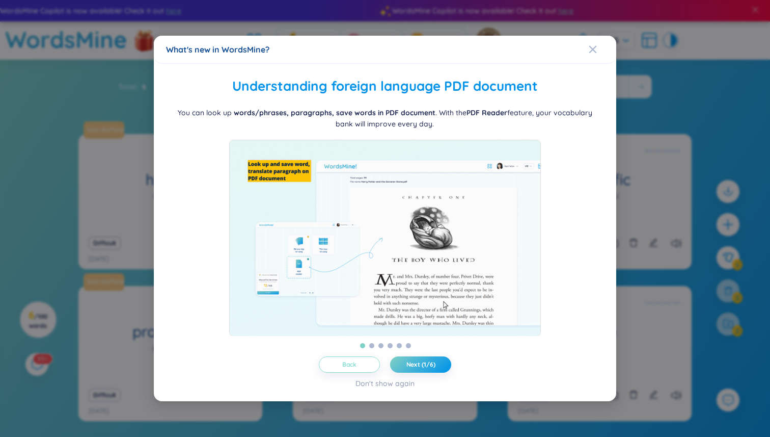
click at [365, 371] on button "Back" at bounding box center [349, 364] width 61 height 16
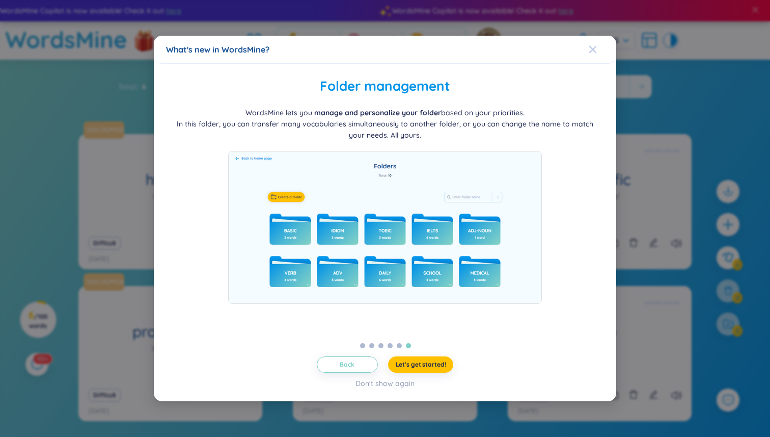
click at [597, 44] on span "Close" at bounding box center [603, 50] width 28 height 28
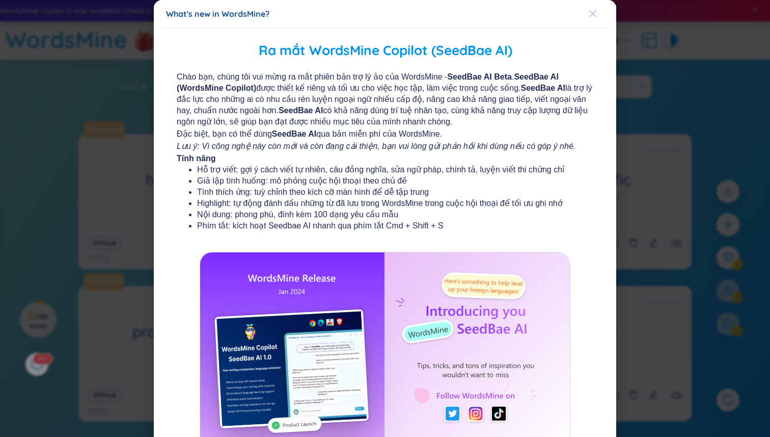
click at [590, 12] on icon "Close" at bounding box center [593, 14] width 8 height 8
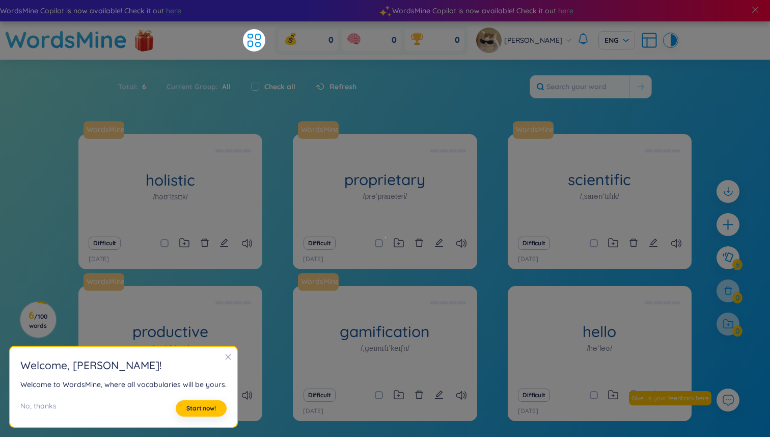
click at [225, 358] on icon "close" at bounding box center [228, 356] width 7 height 7
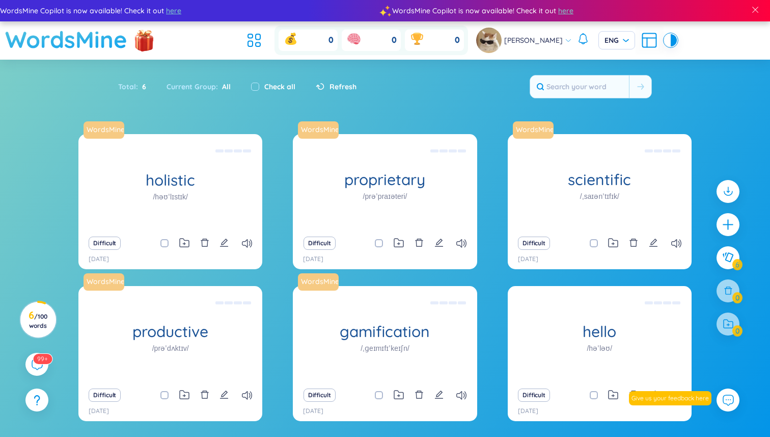
click at [89, 46] on h1 "WordsMine" at bounding box center [66, 39] width 122 height 36
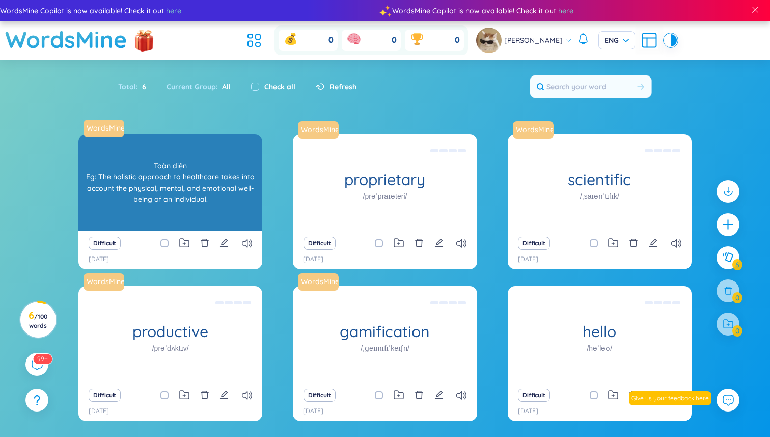
click at [154, 177] on div "Toàn diện Eg: The holistic approach to healthcare takes into account the physic…" at bounding box center [171, 183] width 174 height 92
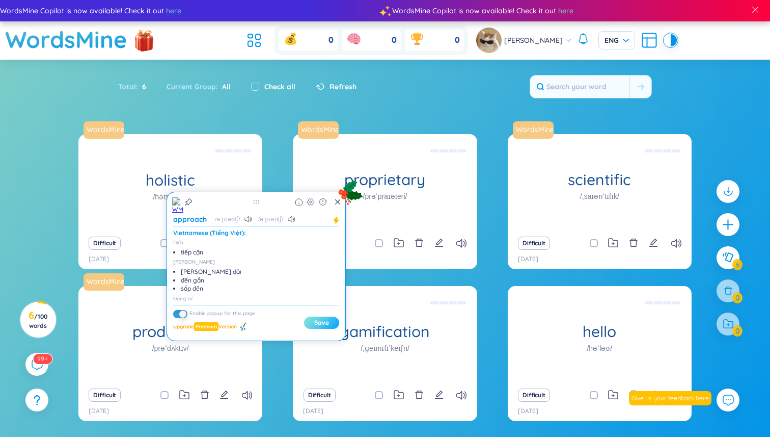
click at [316, 324] on button "Save" at bounding box center [321, 322] width 35 height 12
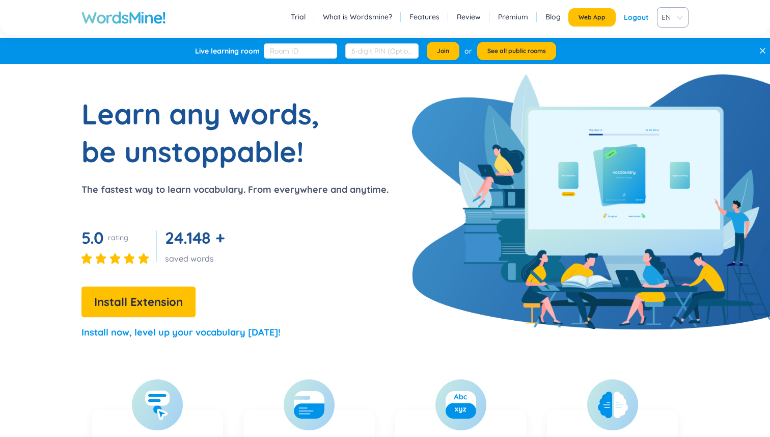
click at [644, 16] on div "Logout" at bounding box center [636, 17] width 25 height 18
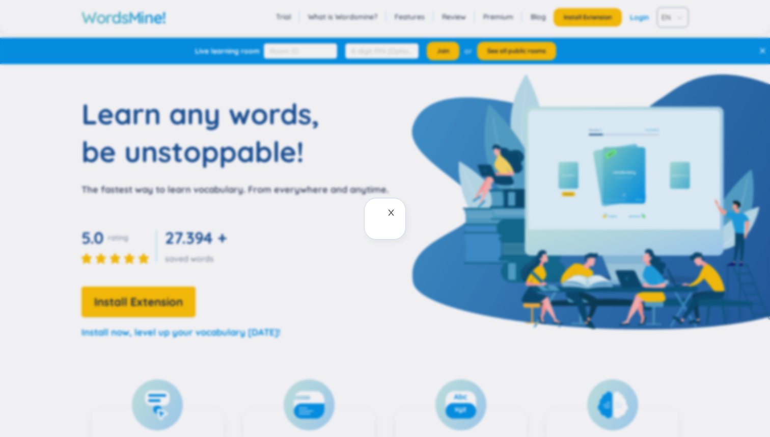
click at [383, 219] on span "Close" at bounding box center [391, 212] width 29 height 29
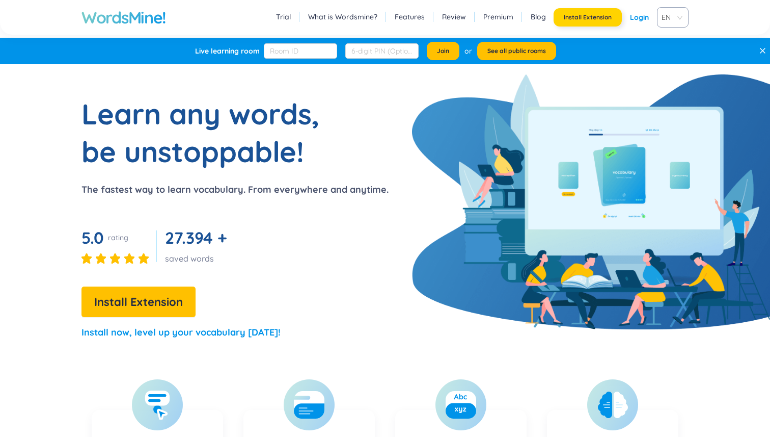
click at [600, 22] on button "Install Extension" at bounding box center [588, 17] width 68 height 18
click at [574, 18] on span "Install Extension" at bounding box center [586, 17] width 50 height 8
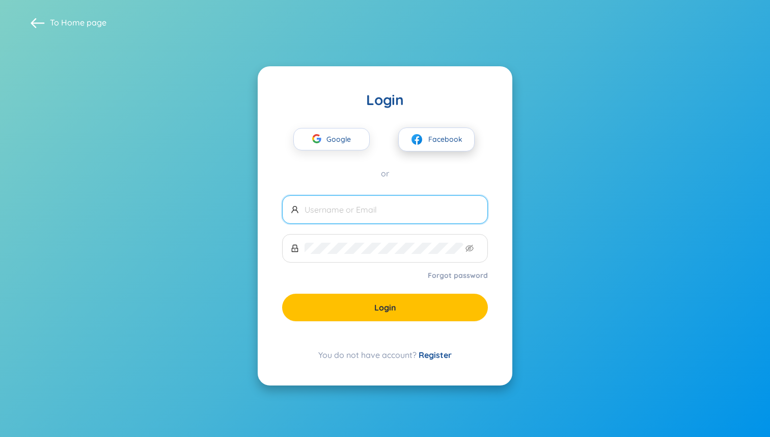
click at [428, 143] on button "Facebook" at bounding box center [436, 139] width 76 height 24
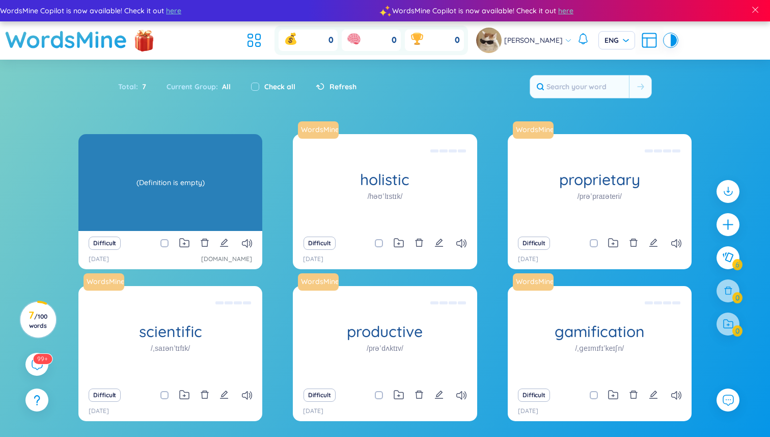
click at [158, 189] on div "(Definition is empty)" at bounding box center [171, 183] width 174 height 92
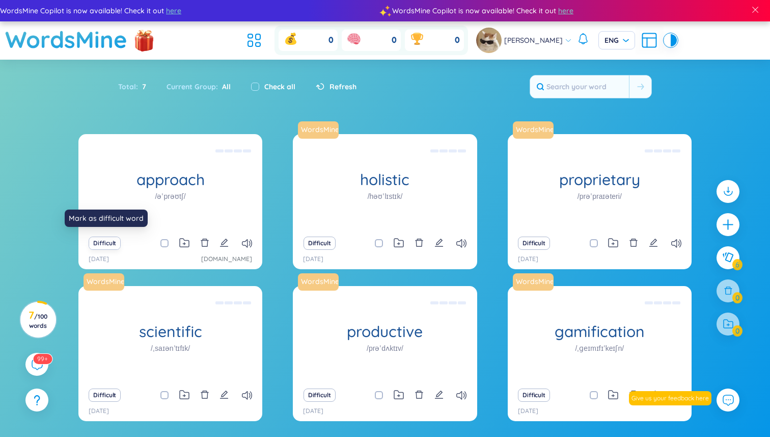
click at [110, 243] on button "Difficult" at bounding box center [105, 242] width 32 height 13
click at [110, 241] on button "Difficult" at bounding box center [105, 242] width 32 height 13
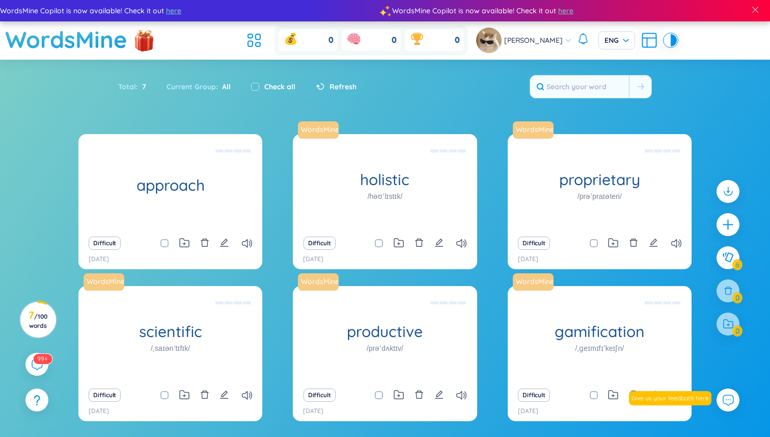
click at [128, 87] on div "Total : 7" at bounding box center [137, 86] width 38 height 21
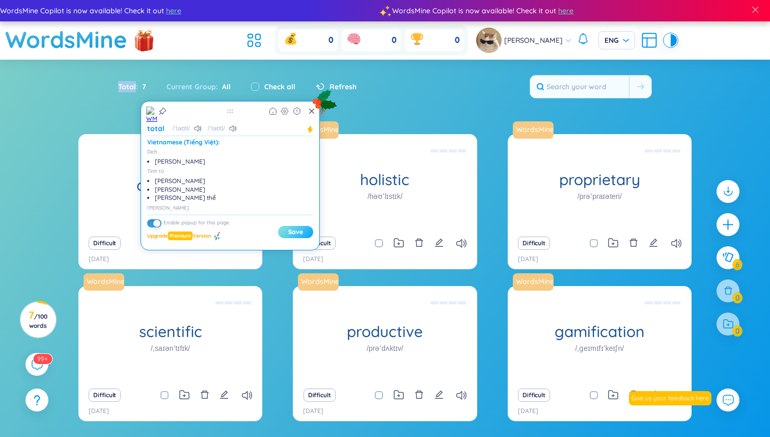
click at [297, 232] on button "Save" at bounding box center [295, 232] width 35 height 12
click at [407, 100] on div "Total : 7 Current Group : All Check all Refresh" at bounding box center [385, 92] width 636 height 44
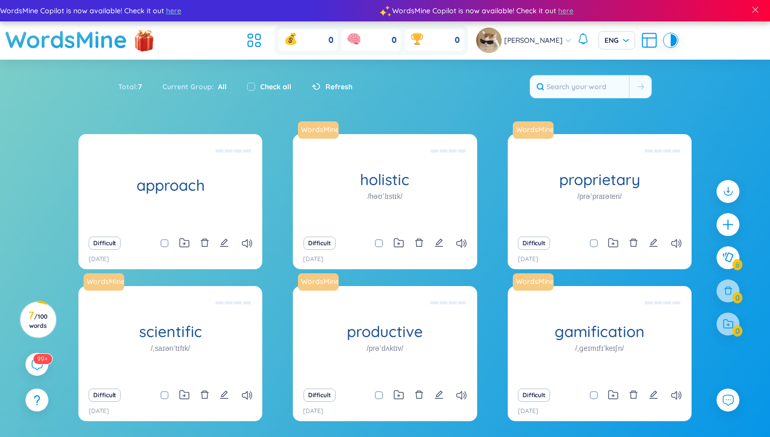
click at [345, 84] on span "Refresh" at bounding box center [339, 86] width 27 height 11
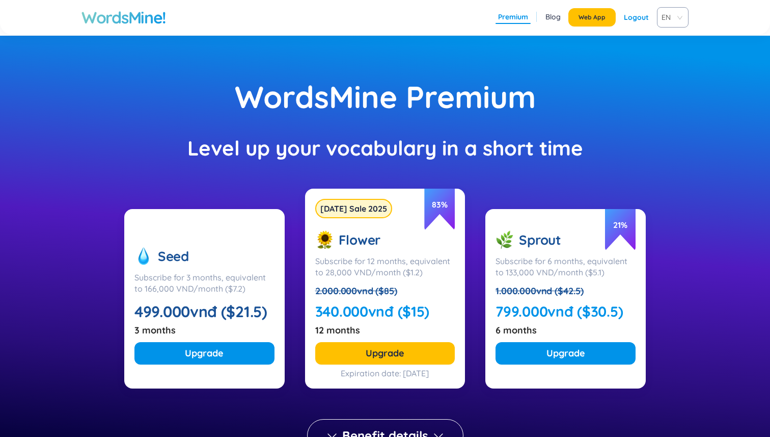
click at [141, 20] on h1 "WordsMine!" at bounding box center [124, 17] width 85 height 20
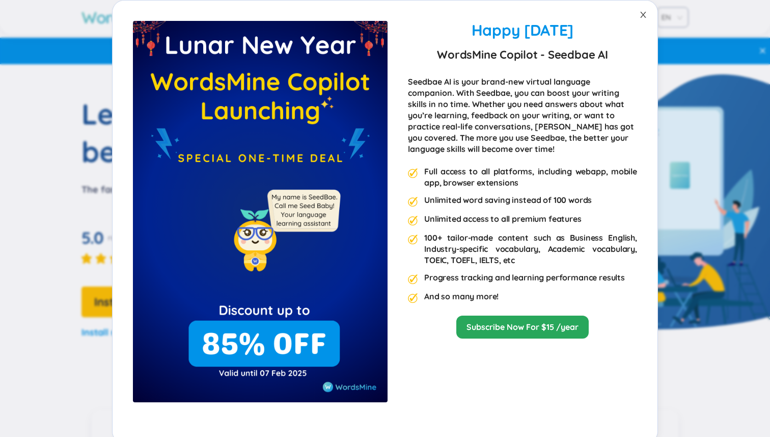
click at [635, 19] on span "Close" at bounding box center [643, 15] width 29 height 29
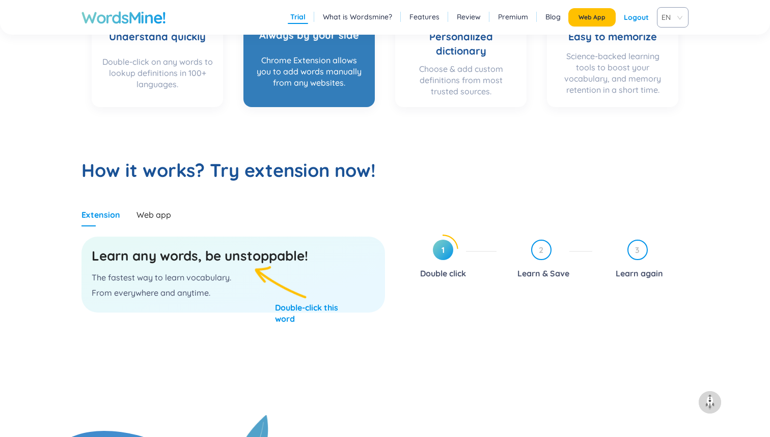
scroll to position [479, 0]
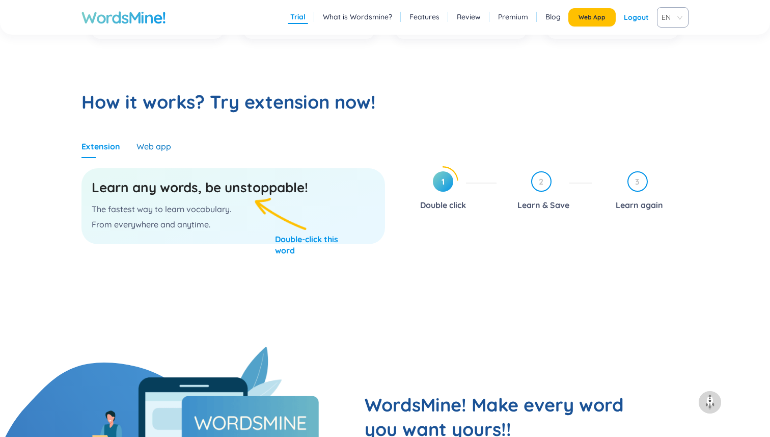
click at [157, 151] on div "Web app" at bounding box center [154, 146] width 35 height 11
click at [260, 189] on h3 "Learn any words, be unstoppable!" at bounding box center [233, 187] width 283 height 18
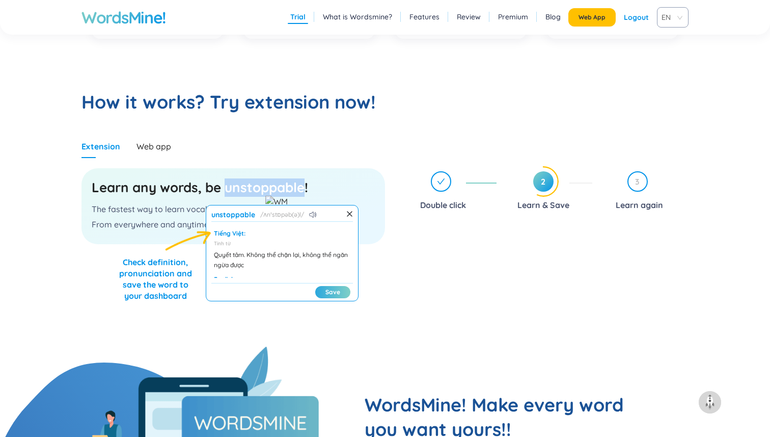
click at [327, 295] on button "Save" at bounding box center [332, 292] width 35 height 12
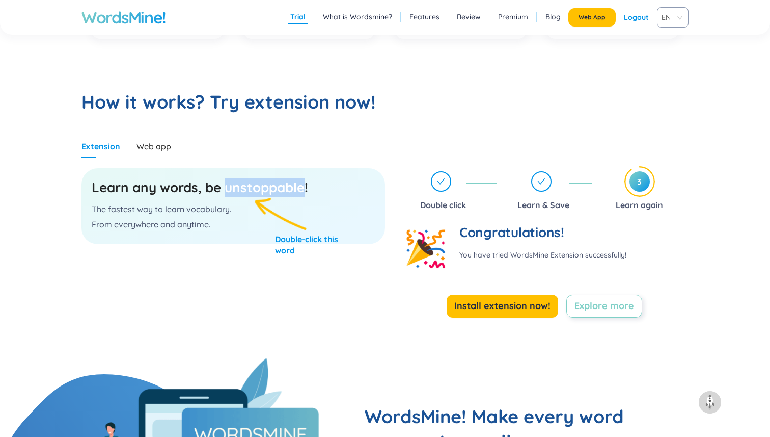
click at [607, 310] on span "Explore more" at bounding box center [605, 306] width 60 height 14
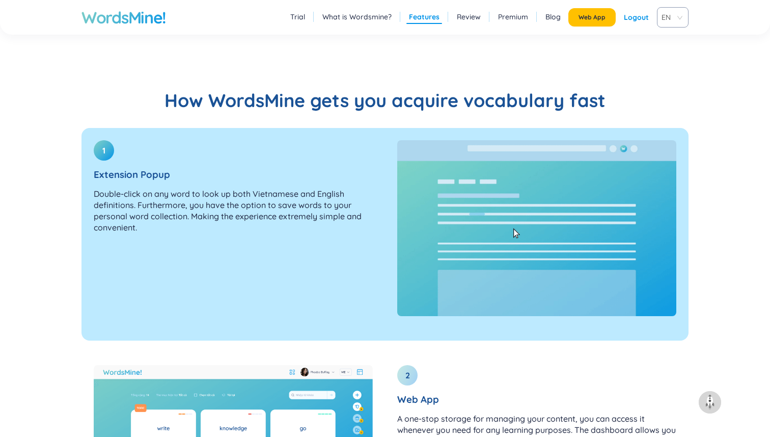
scroll to position [1102, 0]
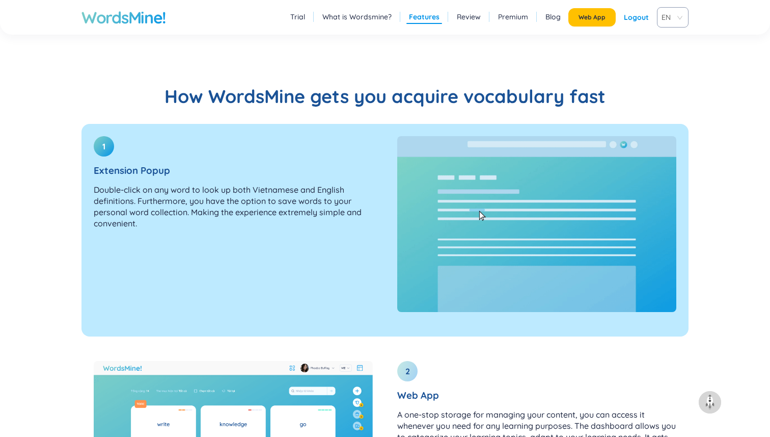
click at [275, 193] on p "Double-click on any word to look up both Vietnamese and English definitions. Fu…" at bounding box center [233, 206] width 279 height 45
click at [275, 188] on p "Double-click on any word to look up both Vietnamese and English definitions. Fu…" at bounding box center [233, 206] width 279 height 45
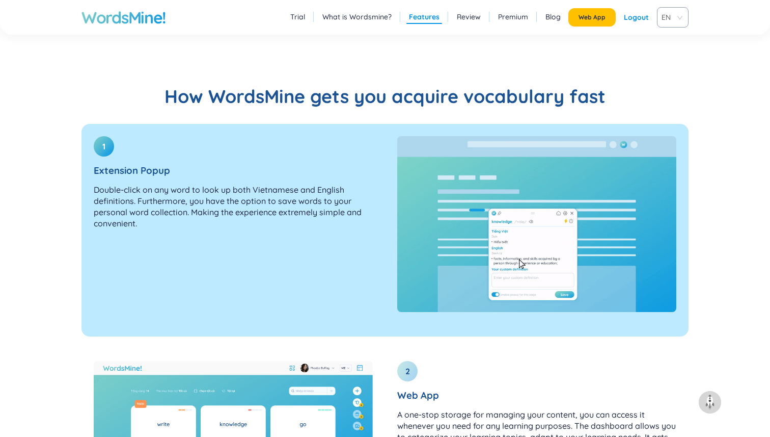
click at [275, 188] on p "Double-click on any word to look up both Vietnamese and English definitions. Fu…" at bounding box center [233, 206] width 279 height 45
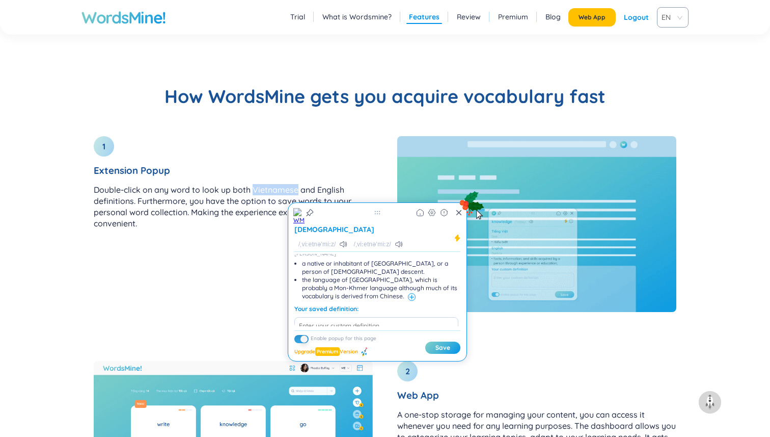
scroll to position [147, 0]
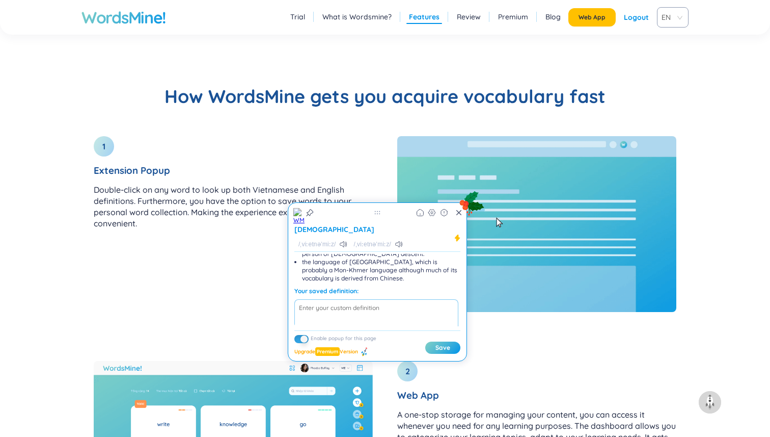
click at [371, 299] on textarea at bounding box center [377, 316] width 164 height 34
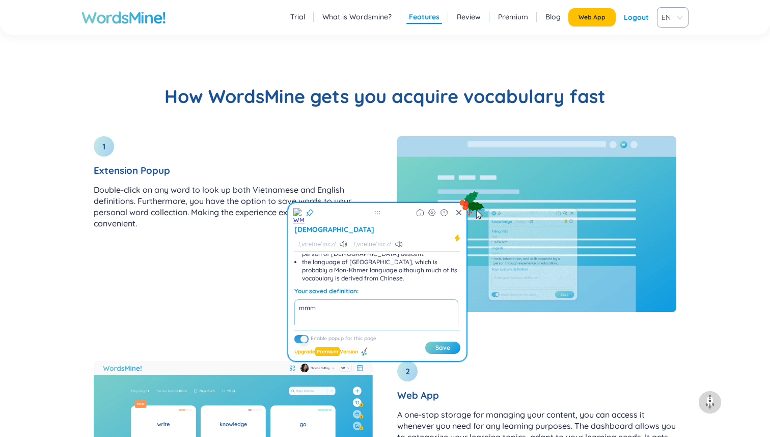
type textarea "mmmm"
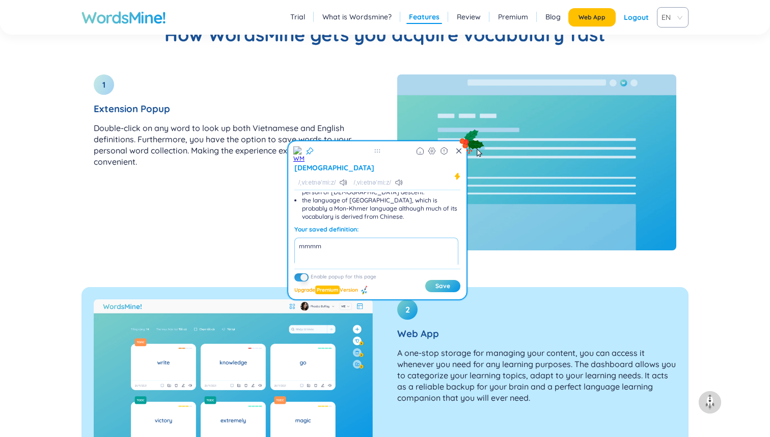
scroll to position [1157, 0]
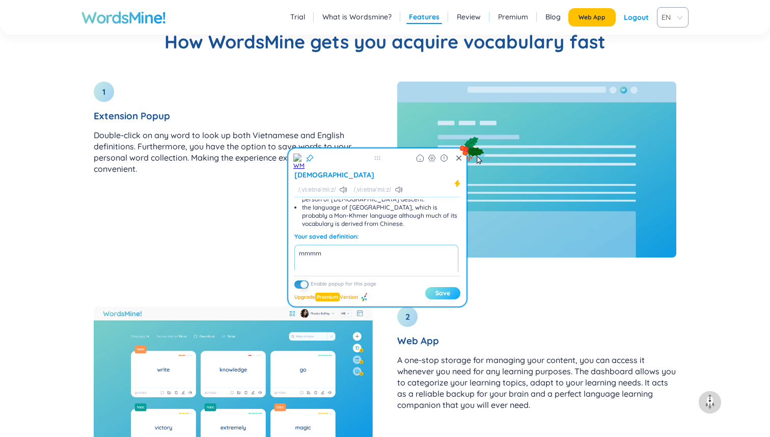
click at [442, 287] on button "Save" at bounding box center [443, 293] width 35 height 12
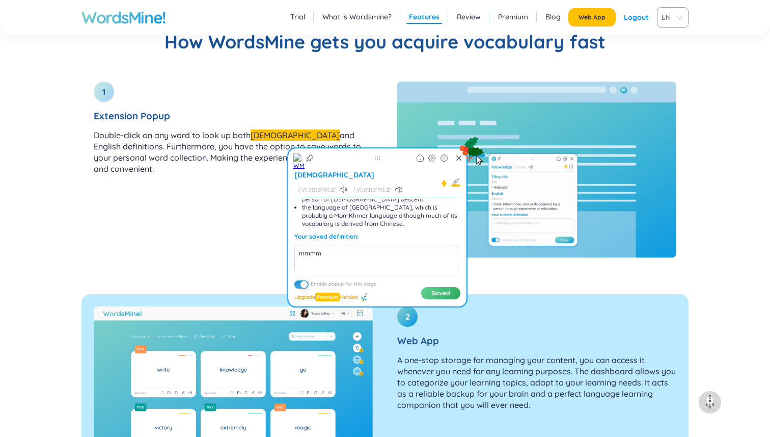
click at [423, 363] on p "A one-stop storage for managing your content, you can access it whenever you ne…" at bounding box center [536, 382] width 279 height 56
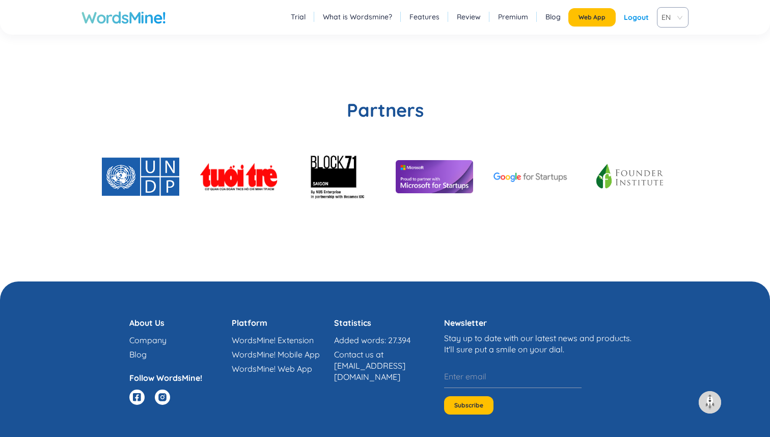
scroll to position [2459, 0]
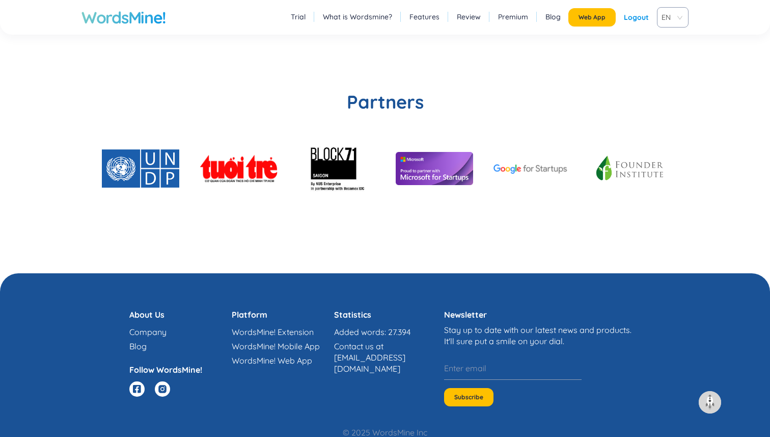
click at [348, 333] on link "Added words: 27.394" at bounding box center [372, 332] width 76 height 10
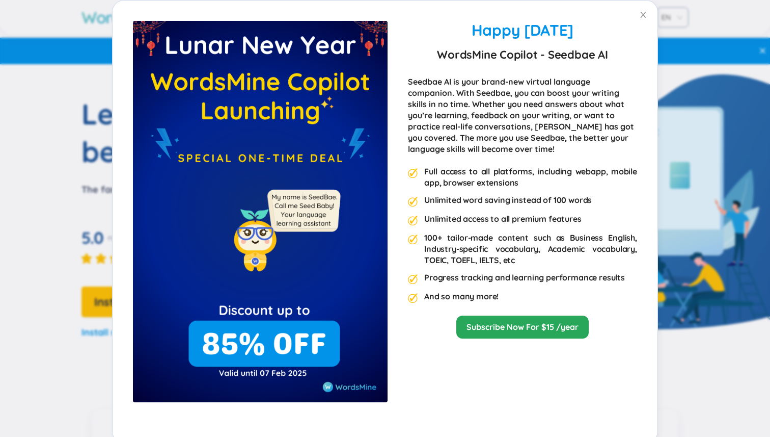
click at [90, 284] on div "Happy Lunar New Year 2025 WordsMine Copilot - Seedbae AI Seedbae AI is your bra…" at bounding box center [385, 218] width 770 height 437
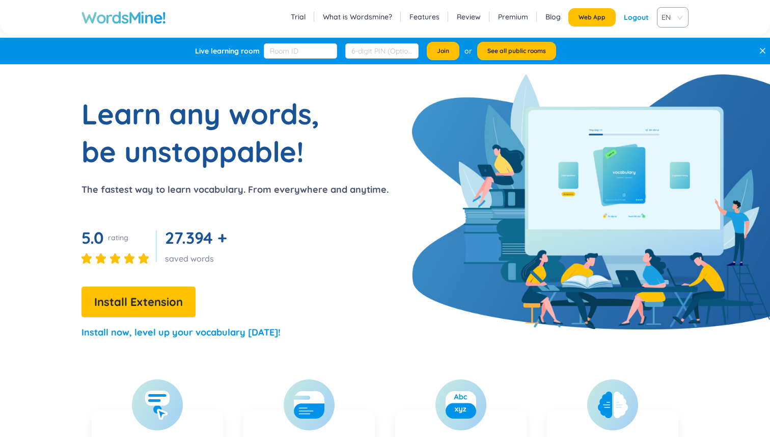
click at [269, 119] on h1 "Learn any words, be unstoppable!" at bounding box center [209, 132] width 255 height 75
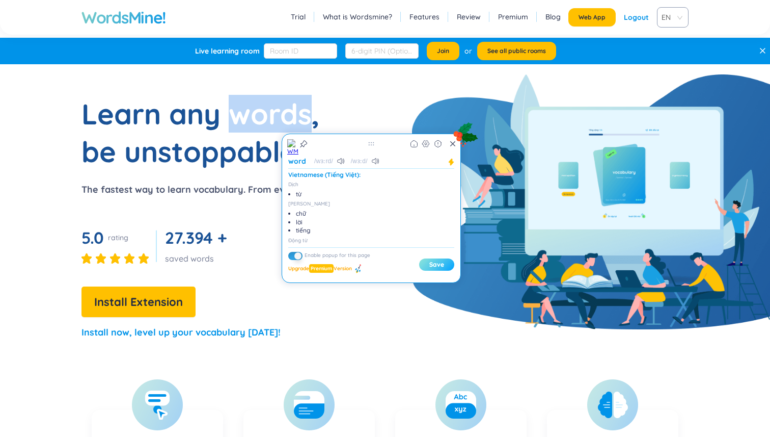
click at [426, 262] on button "Save" at bounding box center [436, 264] width 35 height 12
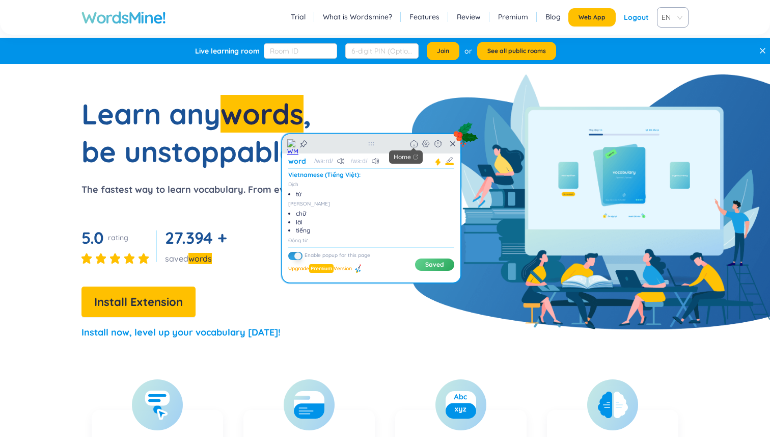
click at [416, 147] on icon at bounding box center [414, 144] width 7 height 7
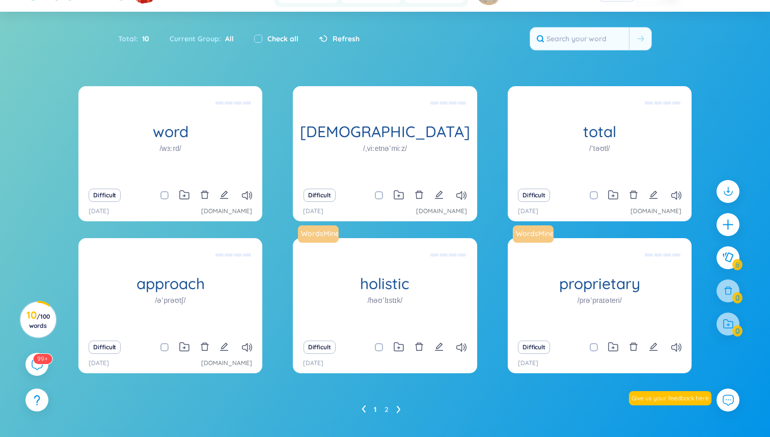
scroll to position [69, 0]
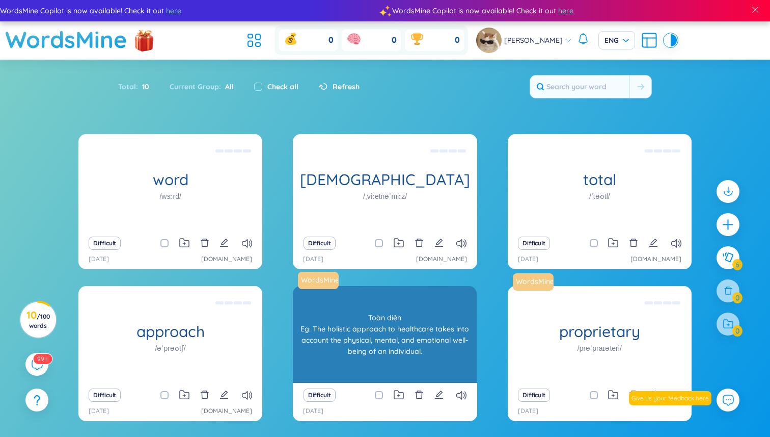
scroll to position [69, 0]
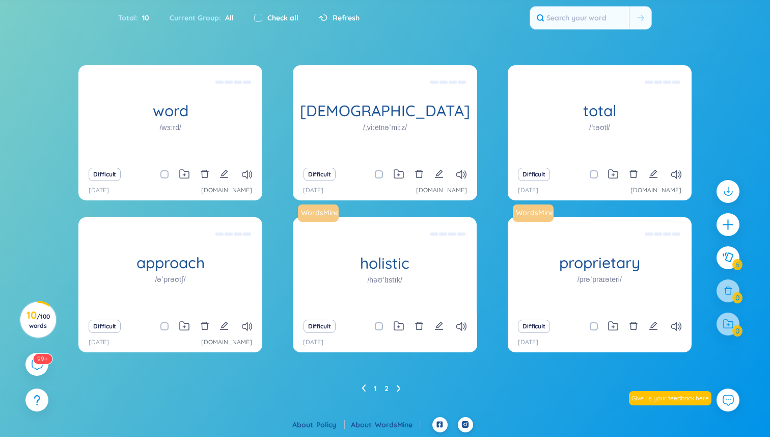
click at [387, 388] on link "2" at bounding box center [387, 388] width 4 height 15
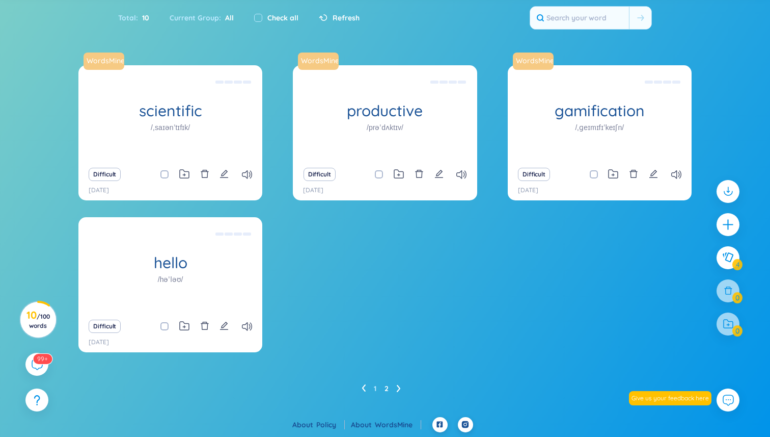
click at [393, 426] on link "WordsMine" at bounding box center [398, 424] width 46 height 9
